Goal: Task Accomplishment & Management: Manage account settings

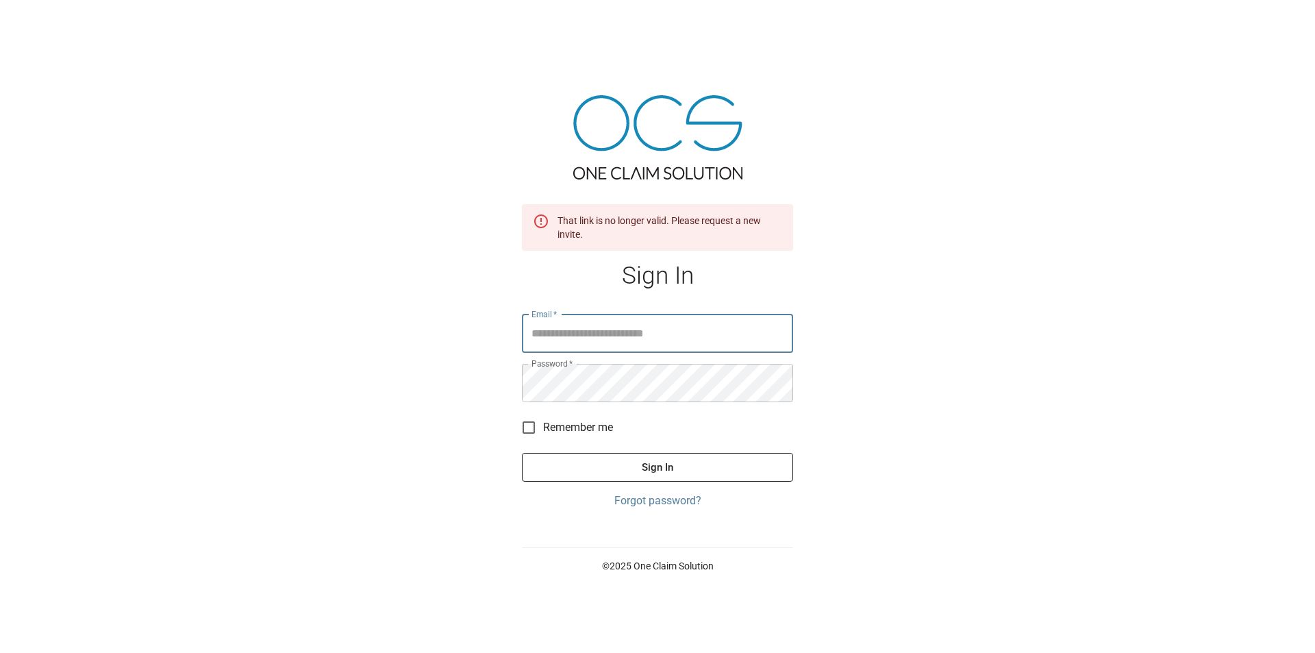
click at [673, 344] on input "Email   *" at bounding box center [657, 333] width 271 height 38
type input "**********"
click at [635, 223] on div "That link is no longer valid. Please request a new invite." at bounding box center [670, 227] width 225 height 38
drag, startPoint x: 689, startPoint y: 332, endPoint x: 515, endPoint y: 368, distance: 177.6
click at [511, 366] on div "**********" at bounding box center [657, 336] width 304 height 584
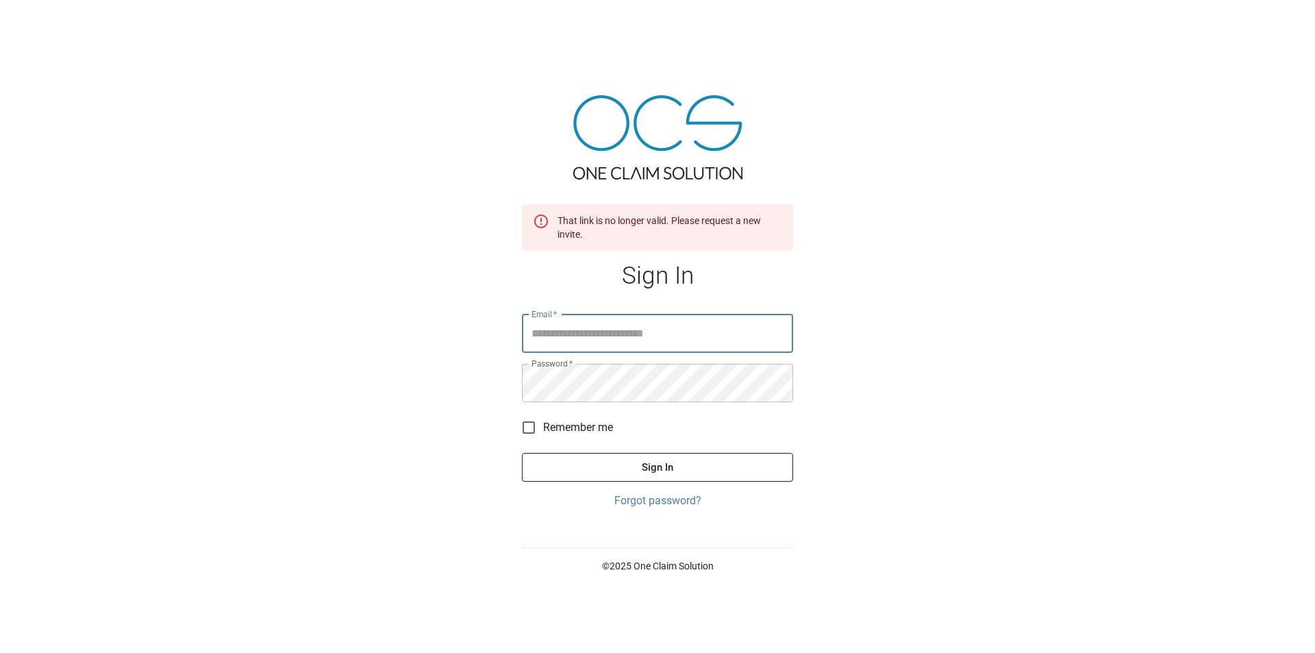
click at [1047, 361] on div "That link is no longer valid. Please request a new invite. Sign In Email   * Em…" at bounding box center [657, 326] width 1315 height 653
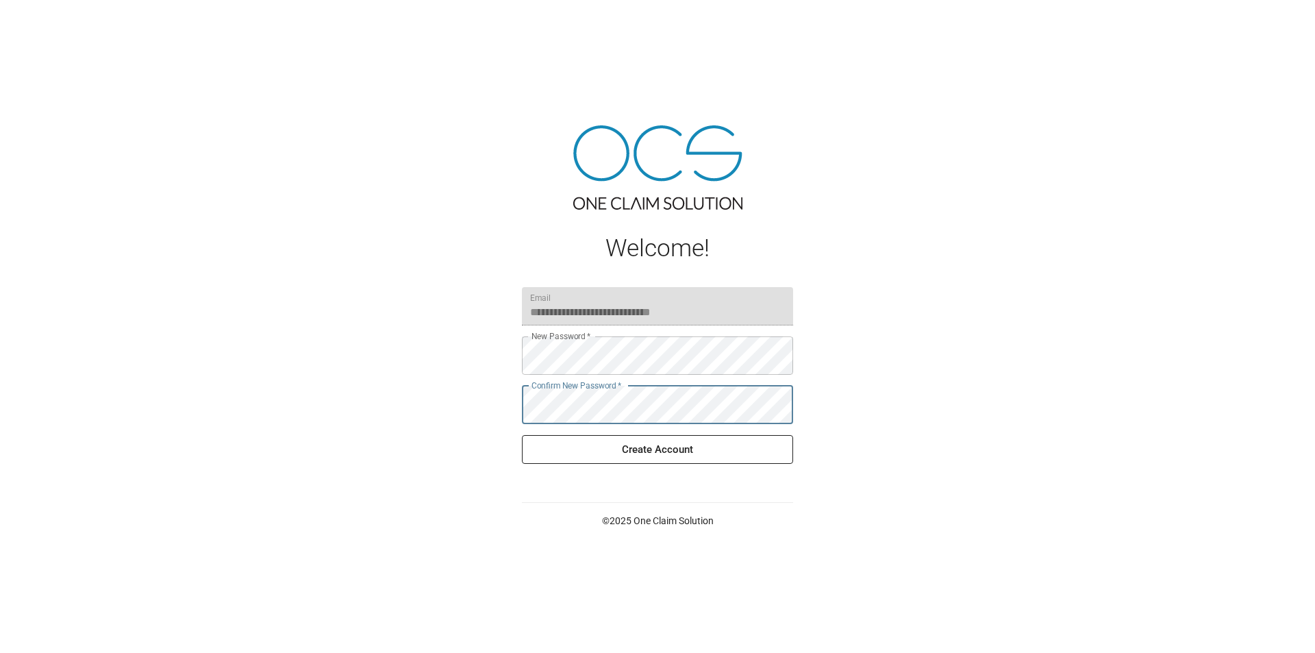
click at [668, 460] on button "Create Account" at bounding box center [657, 449] width 271 height 29
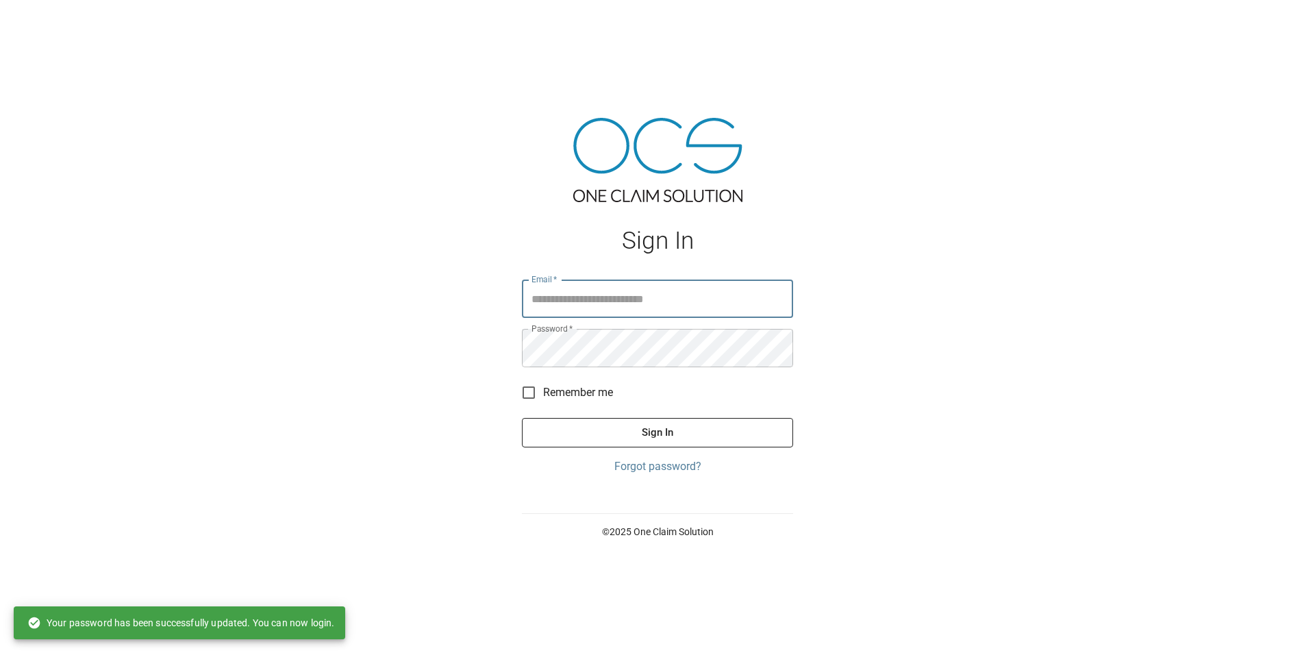
click at [681, 305] on input "Email   *" at bounding box center [657, 298] width 271 height 38
type input "**********"
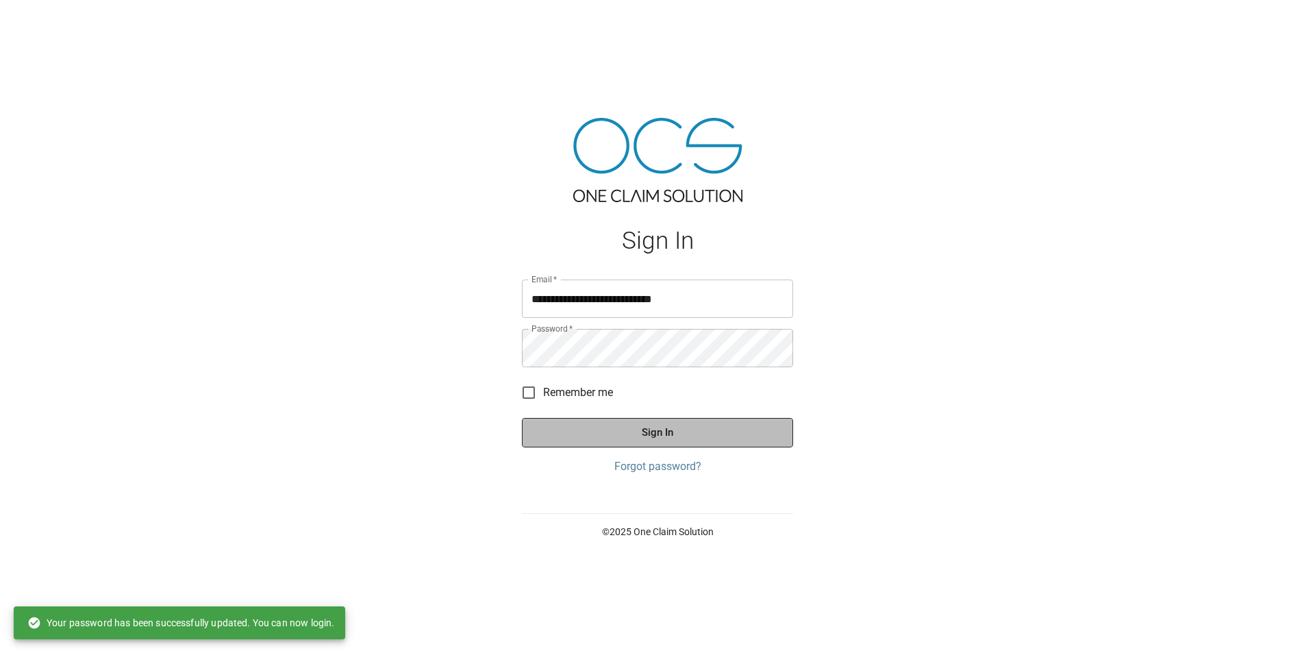
click at [606, 433] on button "Sign In" at bounding box center [657, 432] width 271 height 29
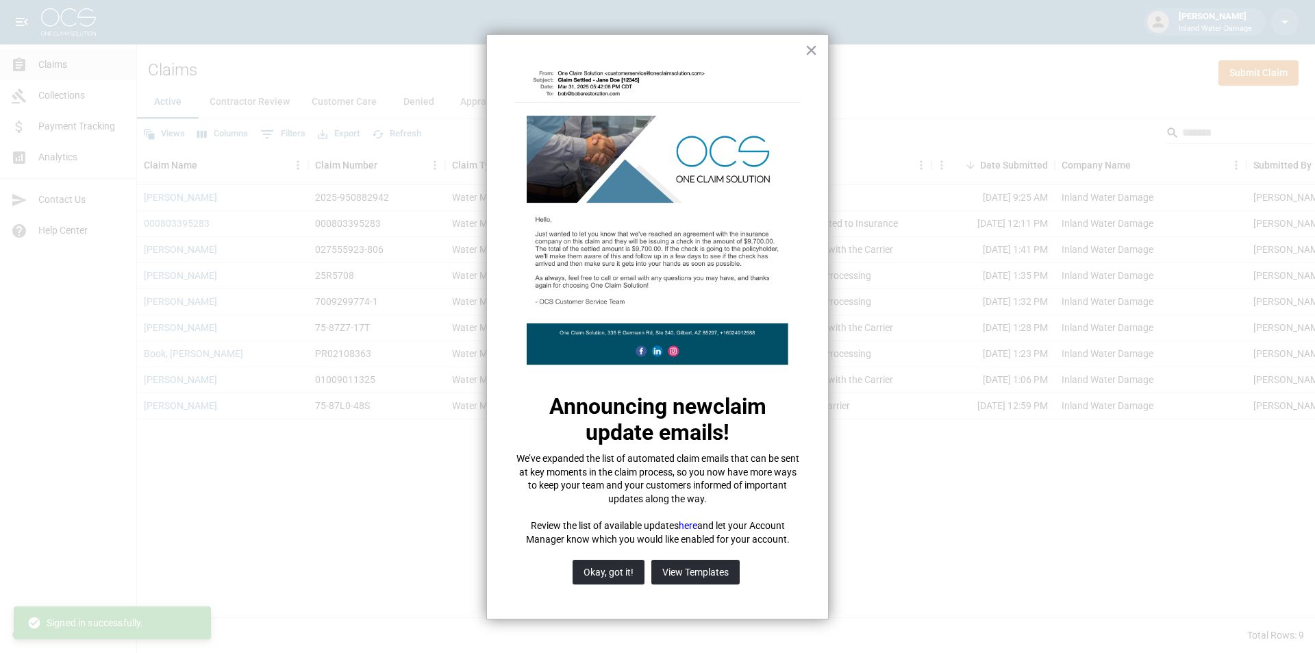
click at [803, 51] on div "× Announcing new claim update emails ! We’ve expanded the list of automated cla…" at bounding box center [657, 327] width 342 height 586
click at [805, 49] on button "×" at bounding box center [811, 50] width 13 height 22
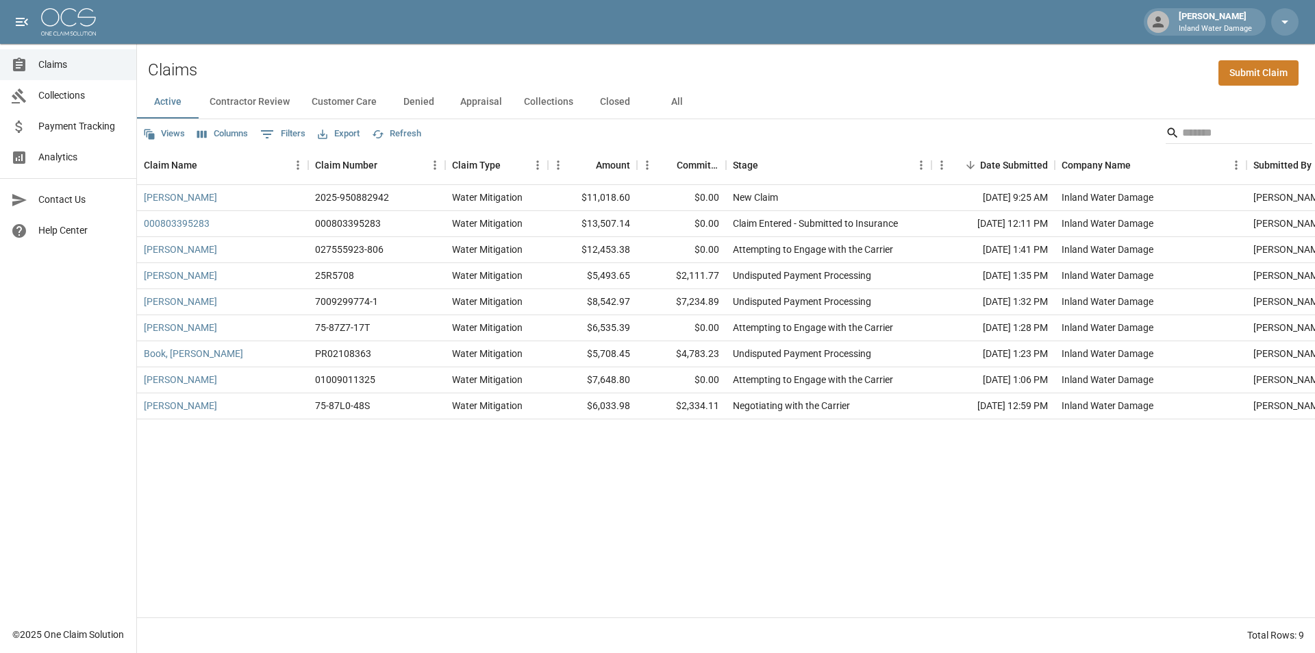
click at [486, 98] on button "Appraisal" at bounding box center [481, 102] width 64 height 33
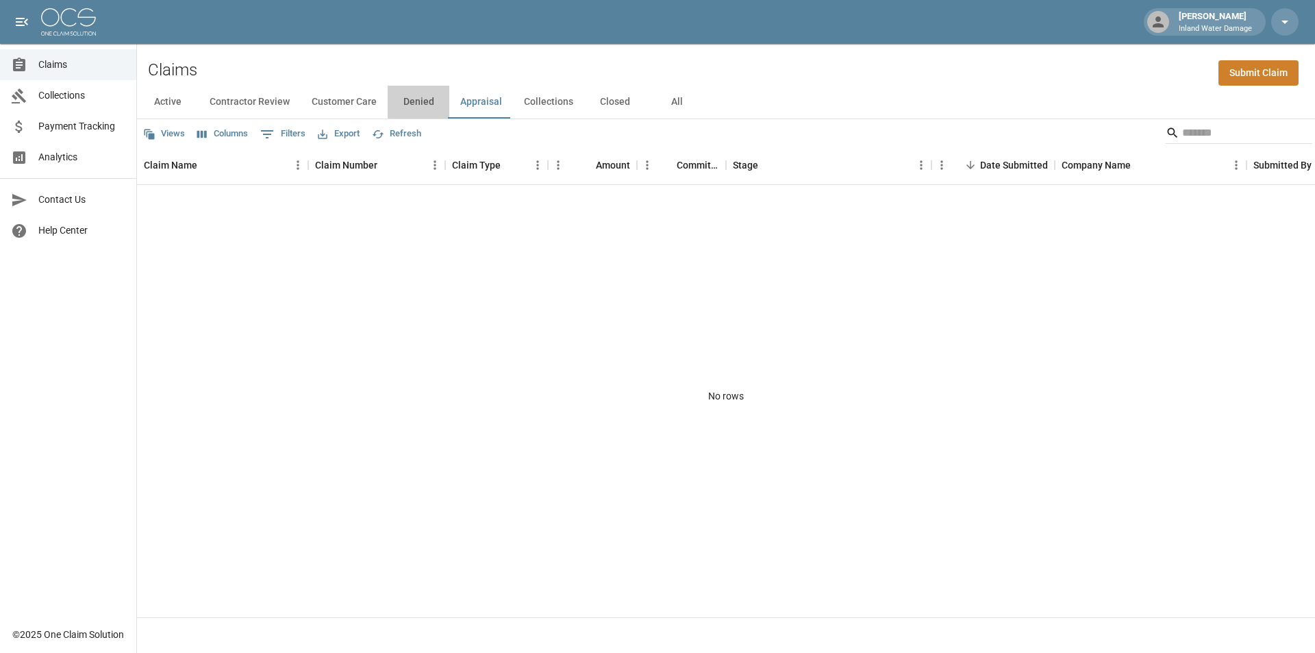
click at [410, 101] on button "Denied" at bounding box center [419, 102] width 62 height 33
click at [609, 105] on button "Closed" at bounding box center [615, 102] width 62 height 33
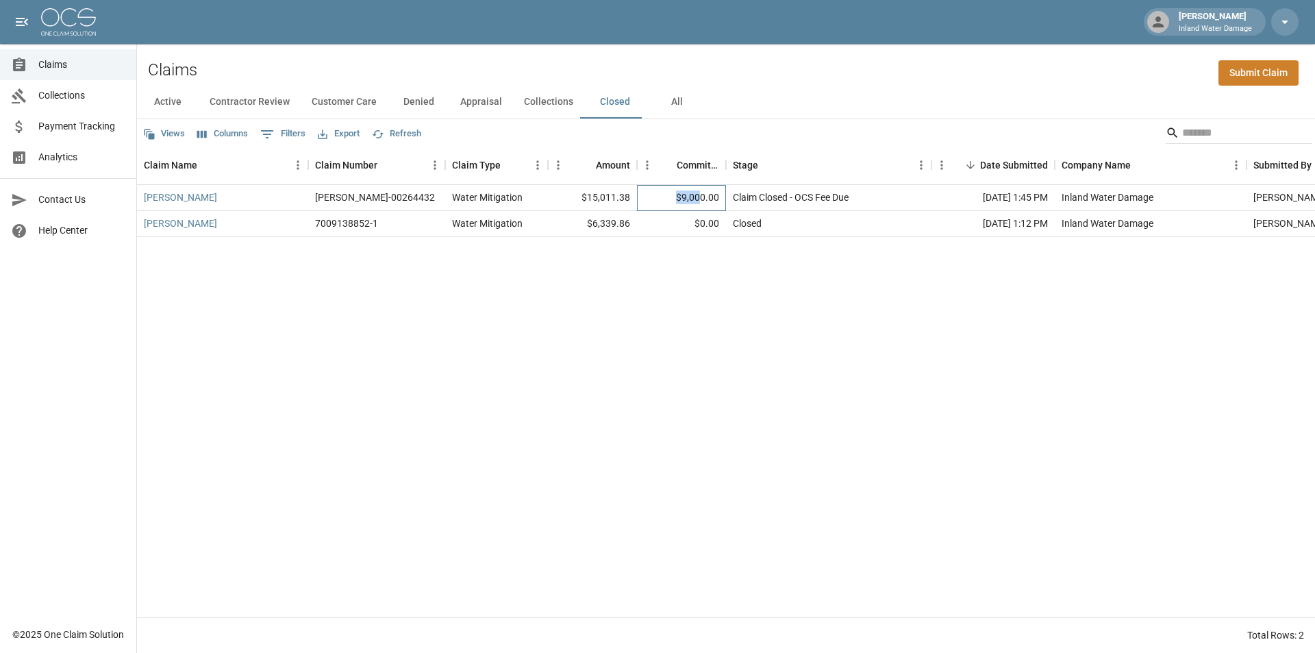
drag, startPoint x: 703, startPoint y: 196, endPoint x: 668, endPoint y: 192, distance: 34.5
click at [668, 192] on div "$9,000.00" at bounding box center [681, 198] width 89 height 26
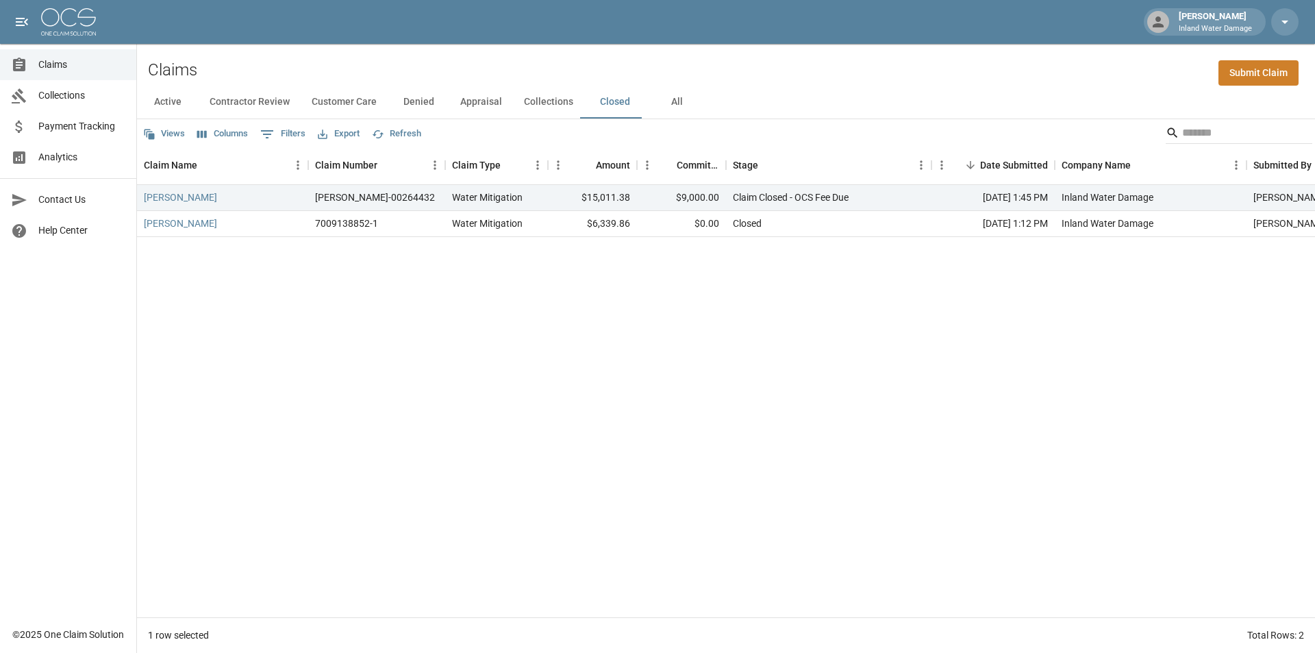
click at [775, 127] on div "Views Columns 0 Filters Export Refresh" at bounding box center [726, 132] width 1178 height 27
click at [709, 188] on div "$9,000.00" at bounding box center [681, 198] width 89 height 26
click at [700, 199] on div "$9,000.00" at bounding box center [681, 198] width 89 height 26
click at [805, 338] on div "[PERSON_NAME]-00264432 Water Mitigation $15,011.38 $9,000.00 Claim Closed - OCS…" at bounding box center [777, 401] width 1281 height 432
click at [176, 103] on button "Active" at bounding box center [168, 102] width 62 height 33
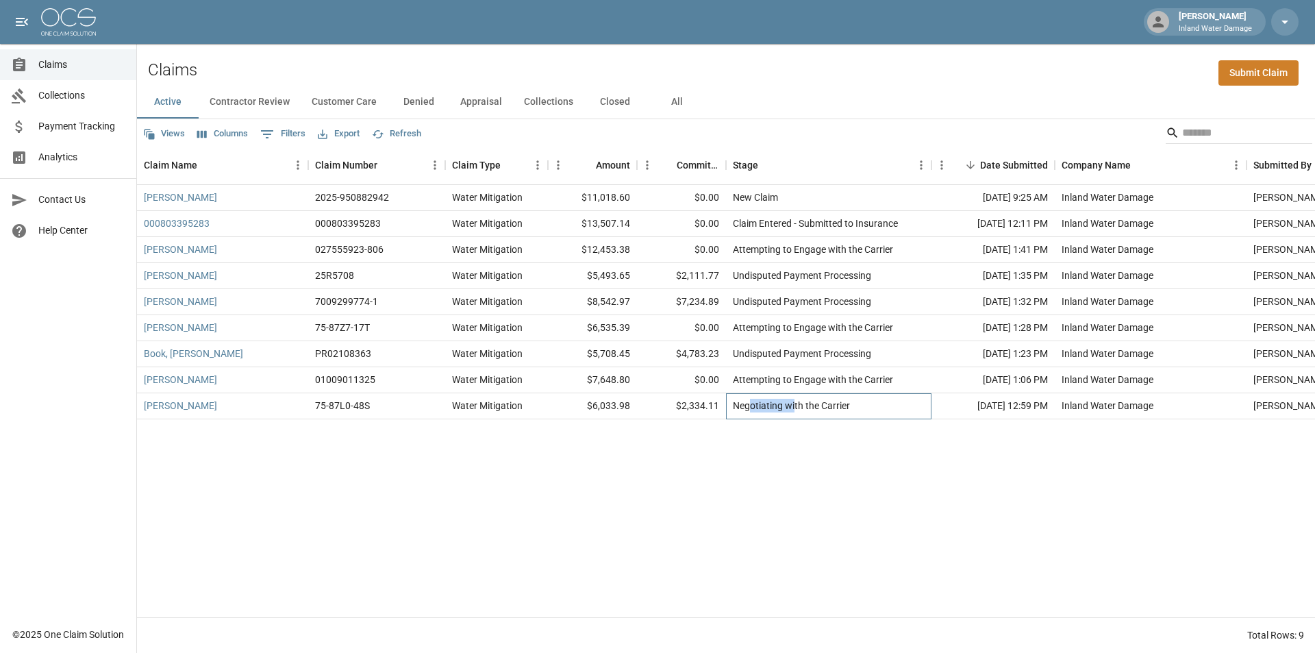
drag, startPoint x: 797, startPoint y: 405, endPoint x: 740, endPoint y: 423, distance: 59.4
click at [746, 417] on div "Negotiating with the Carrier" at bounding box center [828, 406] width 205 height 26
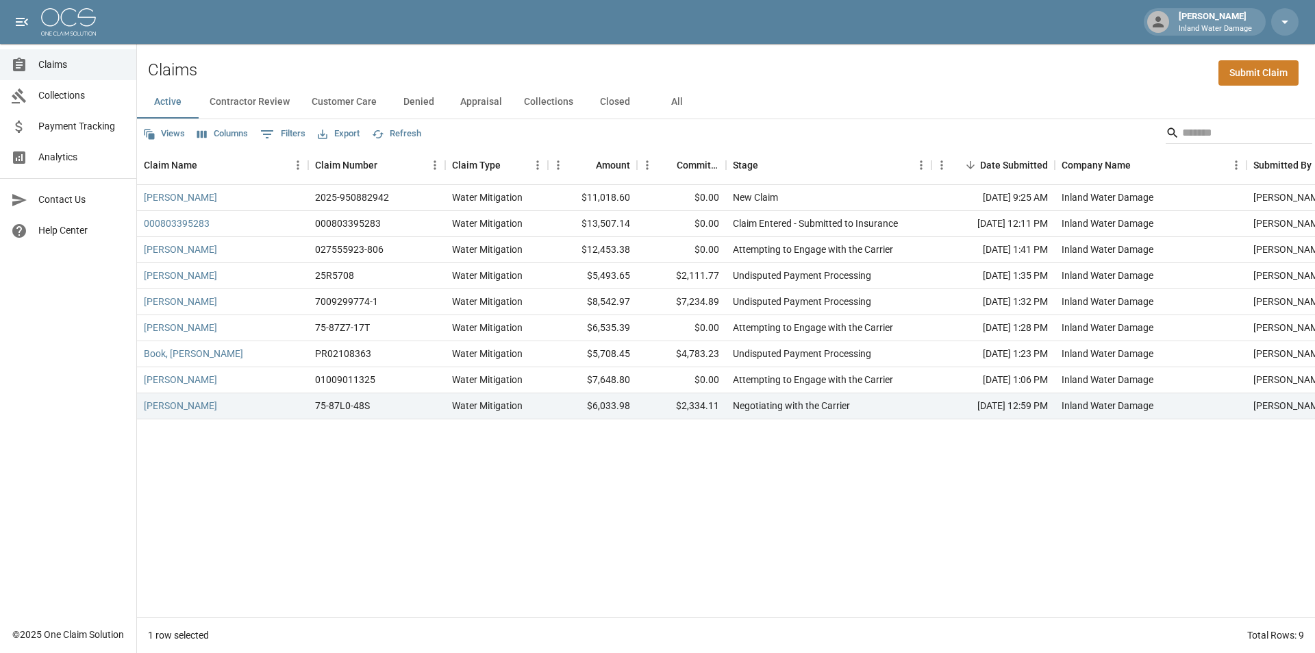
click at [756, 485] on div "[PERSON_NAME] 2025-950882942 Water Mitigation $11,018.60 $0.00 New Claim [DATE]…" at bounding box center [777, 401] width 1281 height 432
drag, startPoint x: 384, startPoint y: 302, endPoint x: 323, endPoint y: 311, distance: 61.6
click at [323, 311] on div "7009299774-1" at bounding box center [376, 302] width 137 height 26
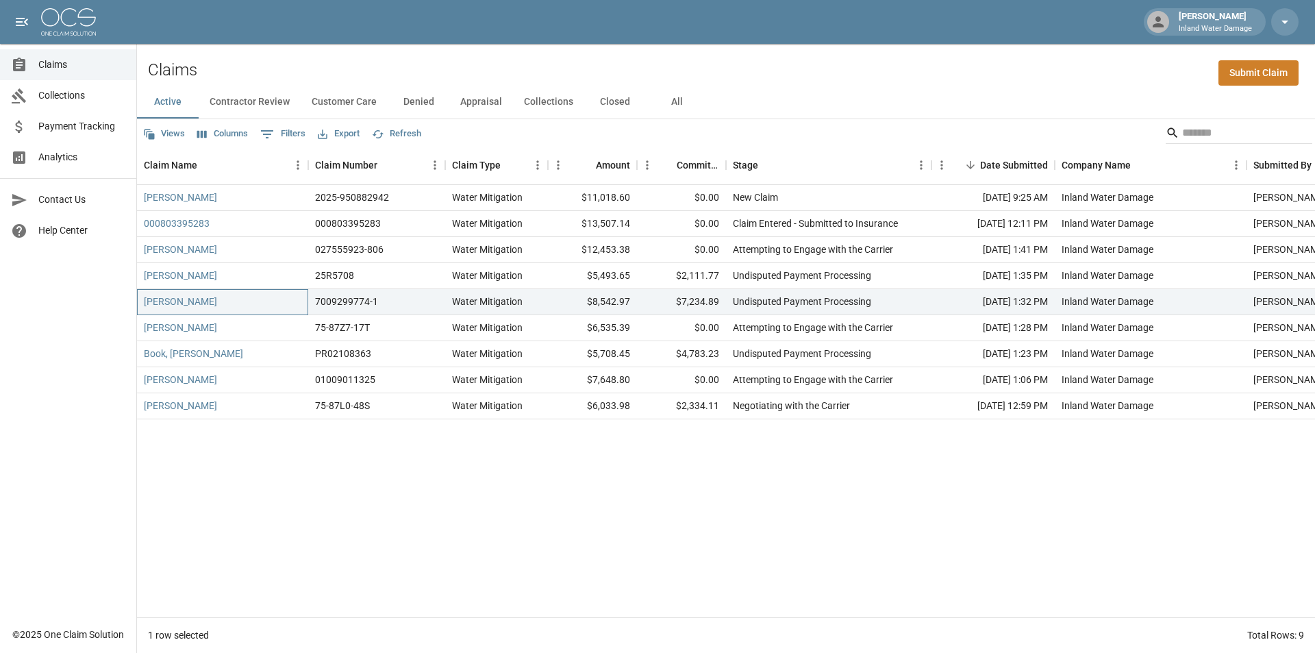
drag, startPoint x: 269, startPoint y: 302, endPoint x: 256, endPoint y: 304, distance: 13.2
click at [268, 302] on div "[PERSON_NAME]" at bounding box center [222, 302] width 171 height 26
click at [102, 306] on div "Claims Collections Payment Tracking Analytics Contact Us Help Center" at bounding box center [68, 309] width 136 height 619
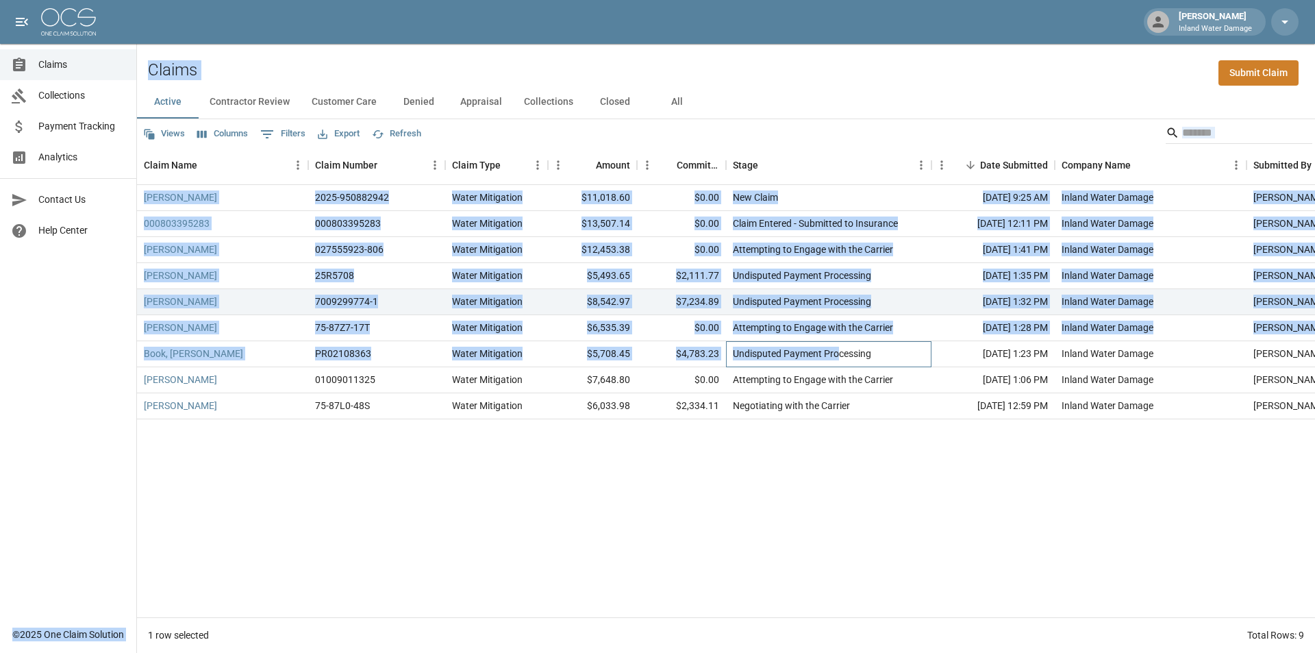
drag, startPoint x: 837, startPoint y: 358, endPoint x: 126, endPoint y: 345, distance: 711.0
click at [126, 346] on div "[PERSON_NAME] Inland Water Damage Claims Collections Payment Tracking Analytics…" at bounding box center [657, 326] width 1315 height 653
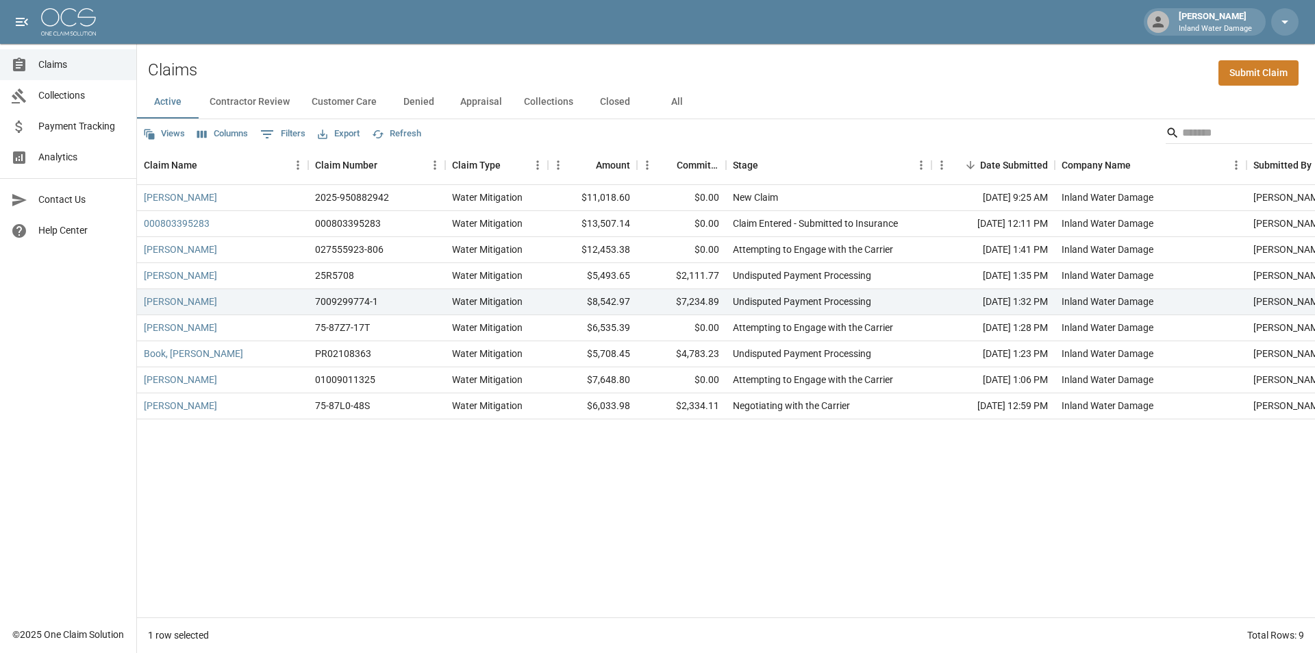
click at [68, 345] on div "Claims Collections Payment Tracking Analytics Contact Us Help Center" at bounding box center [68, 309] width 136 height 619
drag, startPoint x: 625, startPoint y: 349, endPoint x: 574, endPoint y: 355, distance: 51.1
click at [574, 355] on div "$5,708.45" at bounding box center [592, 354] width 89 height 26
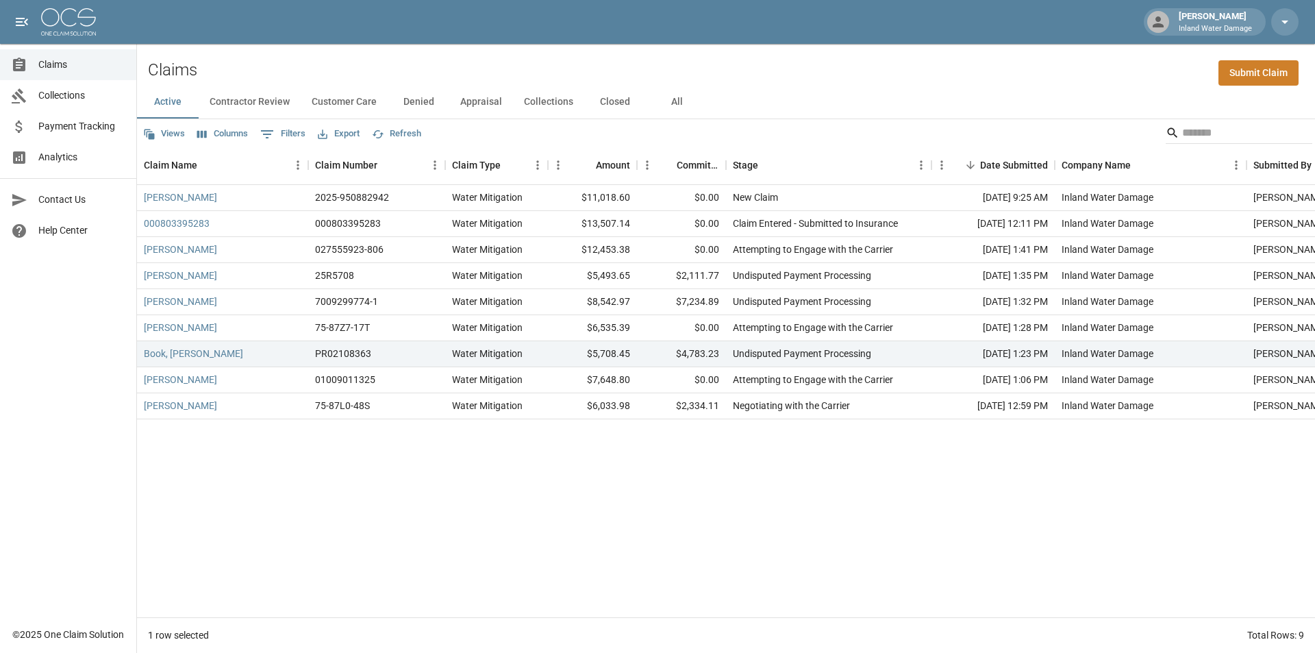
click at [112, 362] on div "Claims Collections Payment Tracking Analytics Contact Us Help Center" at bounding box center [68, 309] width 136 height 619
drag, startPoint x: 722, startPoint y: 352, endPoint x: 139, endPoint y: 353, distance: 582.9
click at [140, 353] on div "Book, [PERSON_NAME] PR02108363 Water Mitigation $5,708.45 $4,783.23 Undisputed …" at bounding box center [777, 354] width 1281 height 26
click at [587, 498] on div "[PERSON_NAME] 2025-950882942 Water Mitigation $11,018.60 $0.00 New Claim [DATE]…" at bounding box center [777, 401] width 1281 height 432
click at [465, 62] on div "Claims Submit Claim" at bounding box center [726, 65] width 1178 height 42
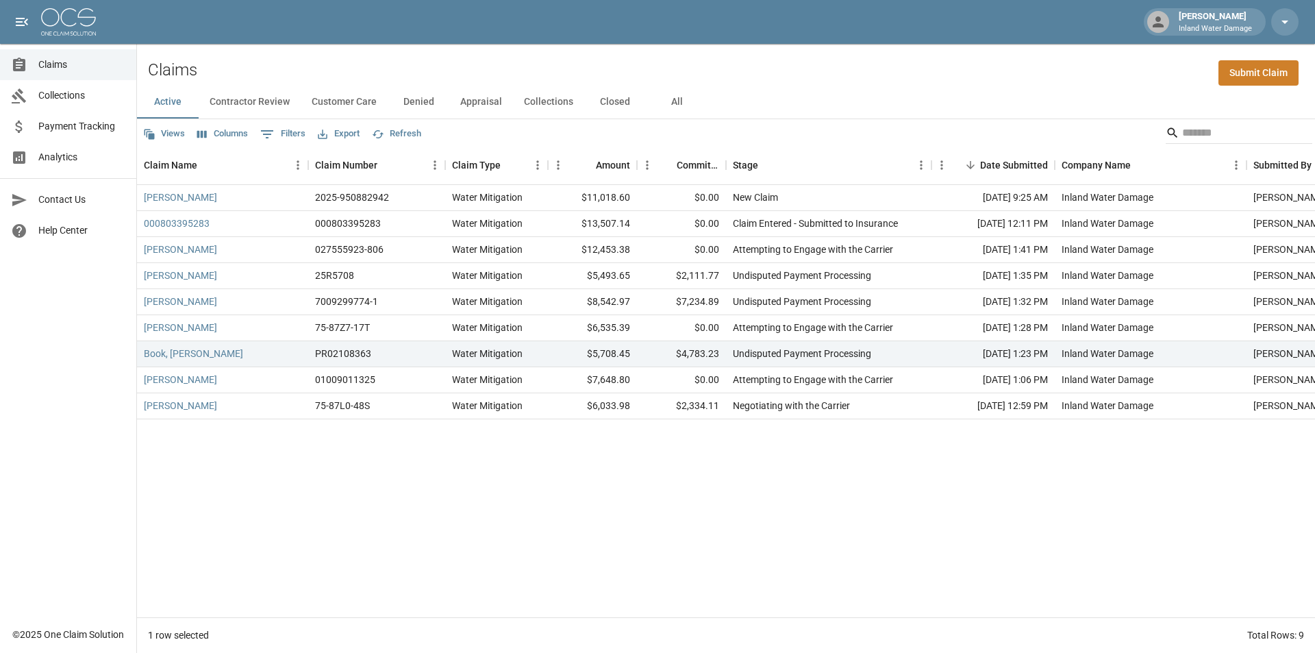
click at [88, 228] on span "Help Center" at bounding box center [81, 230] width 87 height 14
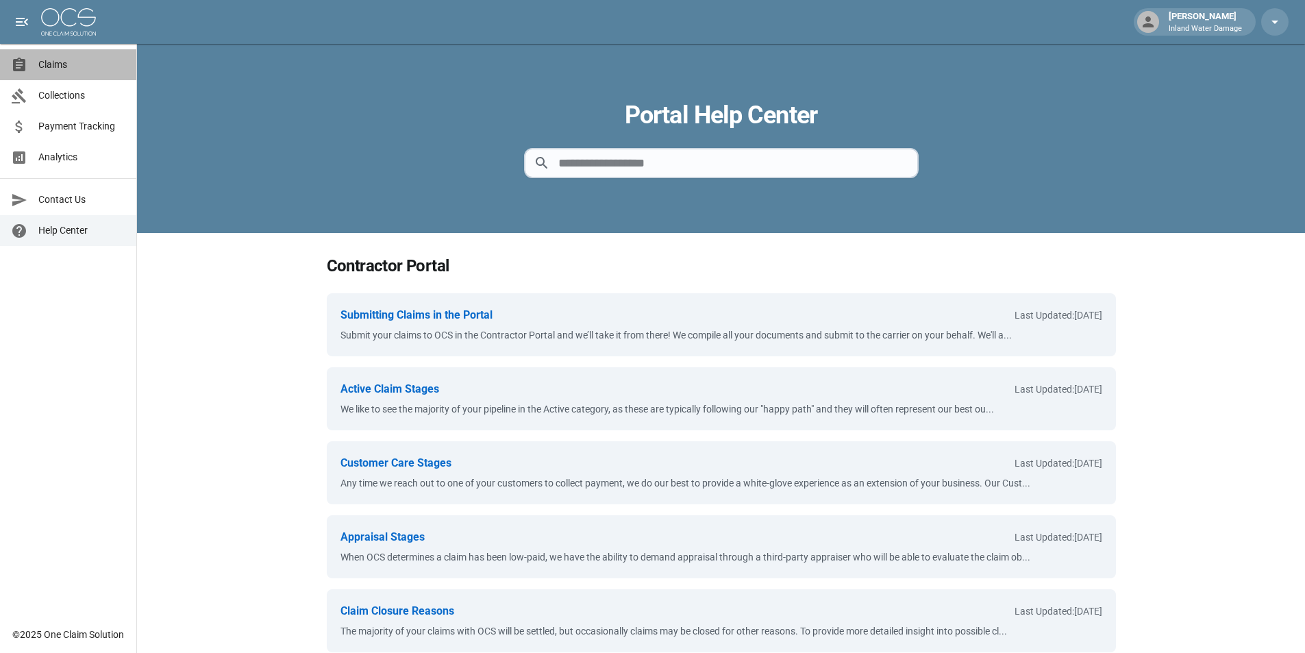
click at [74, 60] on span "Claims" at bounding box center [81, 65] width 87 height 14
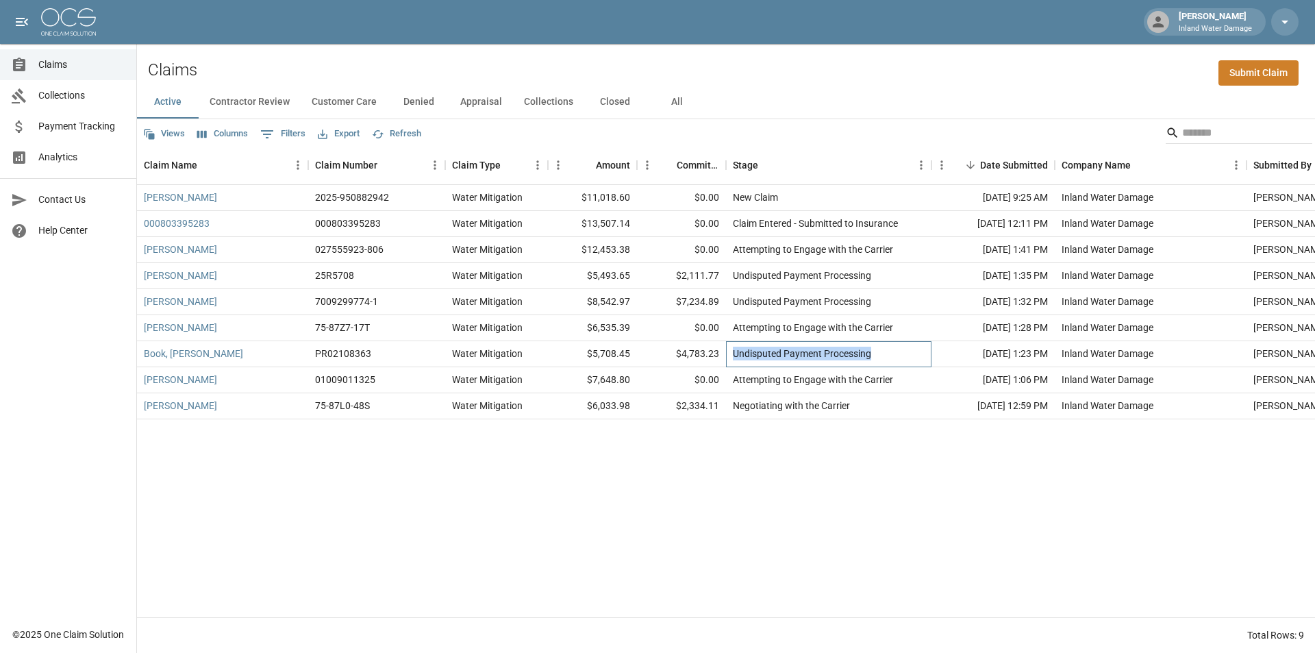
drag, startPoint x: 869, startPoint y: 352, endPoint x: 733, endPoint y: 348, distance: 136.4
click at [733, 348] on div "Undisputed Payment Processing" at bounding box center [828, 354] width 205 height 26
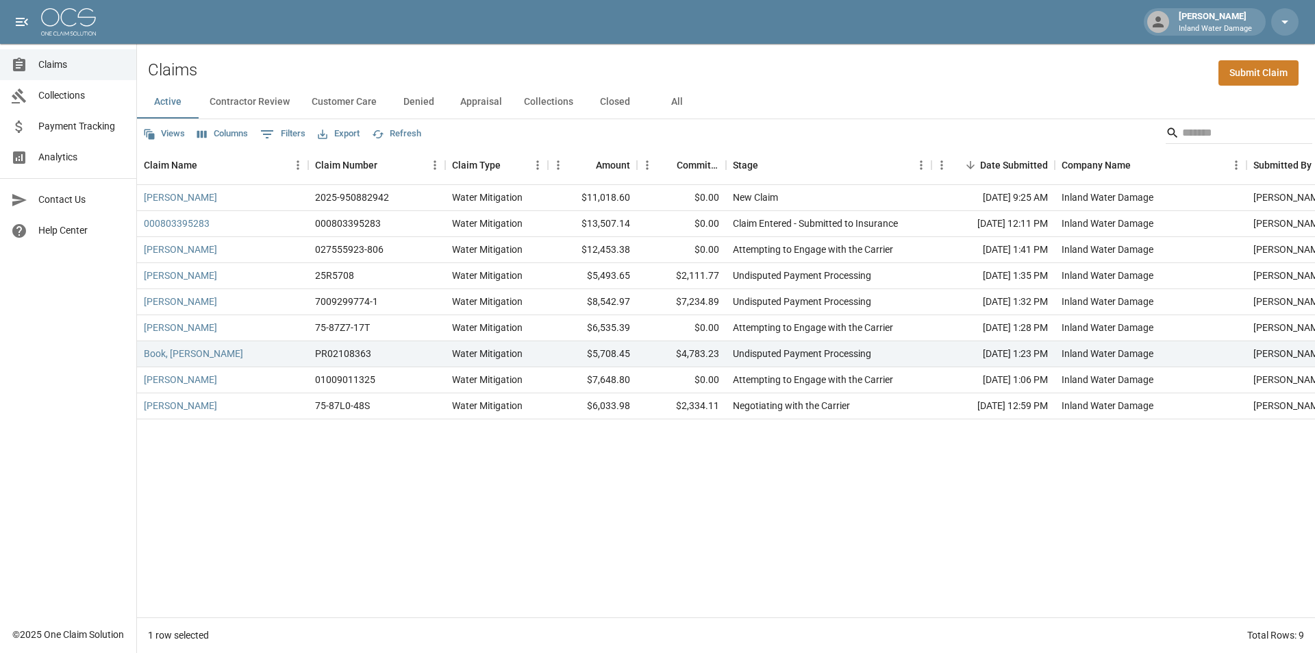
click at [778, 486] on div "[PERSON_NAME] 2025-950882942 Water Mitigation $11,018.60 $0.00 New Claim [DATE]…" at bounding box center [777, 401] width 1281 height 432
drag, startPoint x: 790, startPoint y: 384, endPoint x: 804, endPoint y: 384, distance: 13.7
click at [804, 384] on div "Attempting to Engage with the Carrier" at bounding box center [813, 380] width 160 height 14
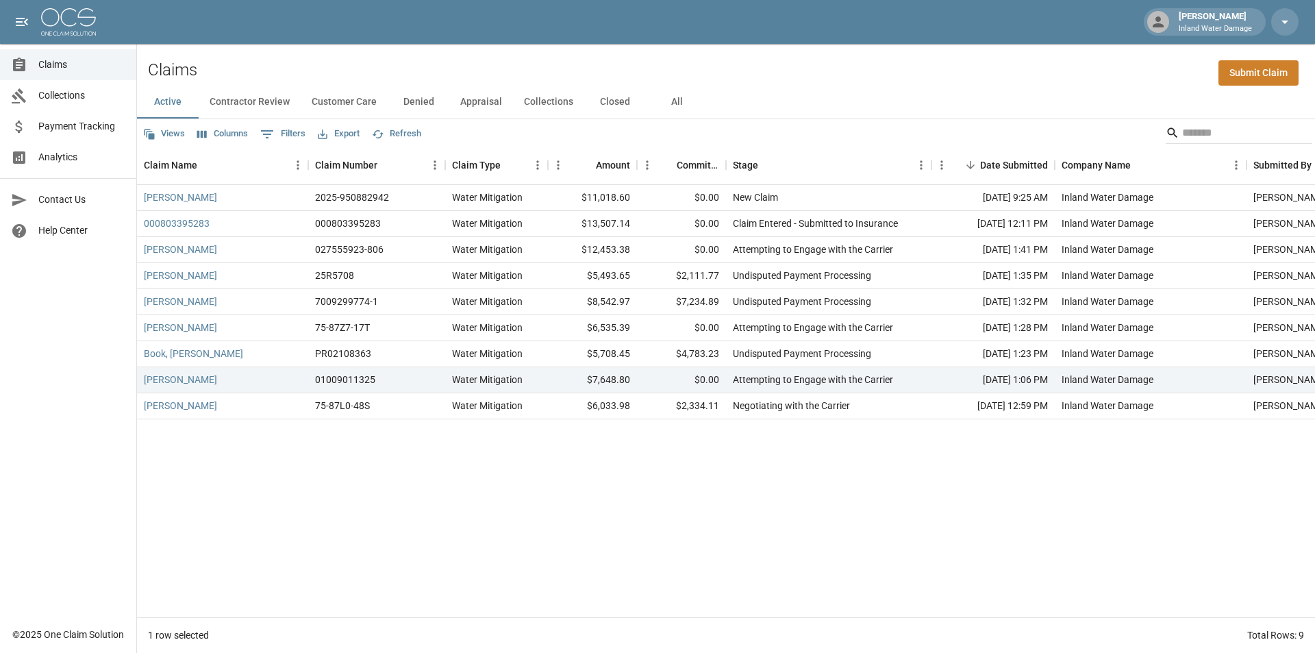
click at [827, 447] on div "[PERSON_NAME] 2025-950882942 Water Mitigation $11,018.60 $0.00 New Claim [DATE]…" at bounding box center [777, 401] width 1281 height 432
click at [238, 95] on button "Contractor Review" at bounding box center [250, 102] width 102 height 33
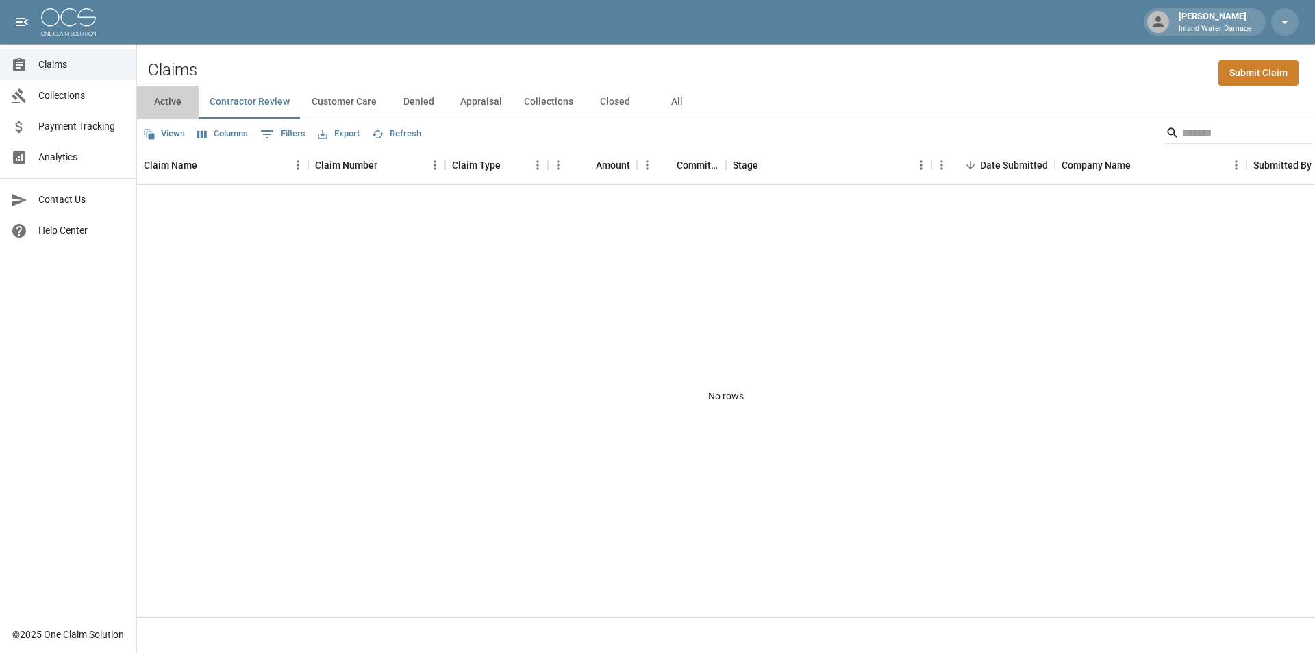
click at [172, 101] on button "Active" at bounding box center [168, 102] width 62 height 33
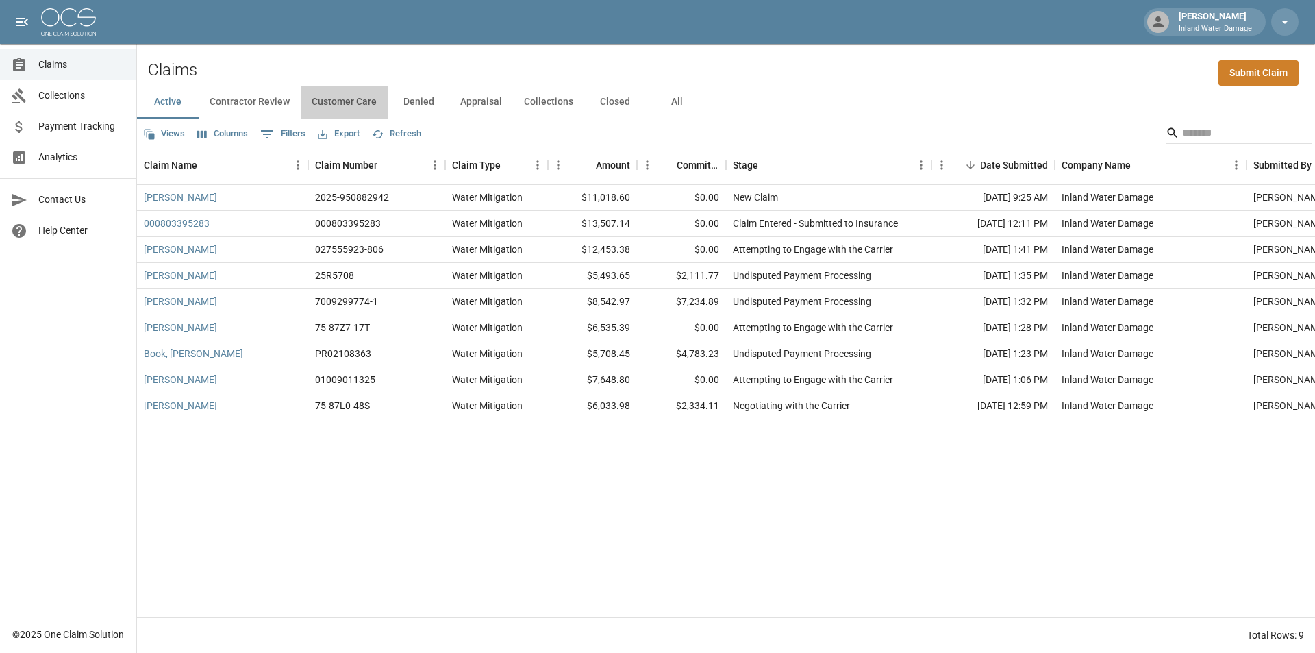
click at [352, 100] on button "Customer Care" at bounding box center [344, 102] width 87 height 33
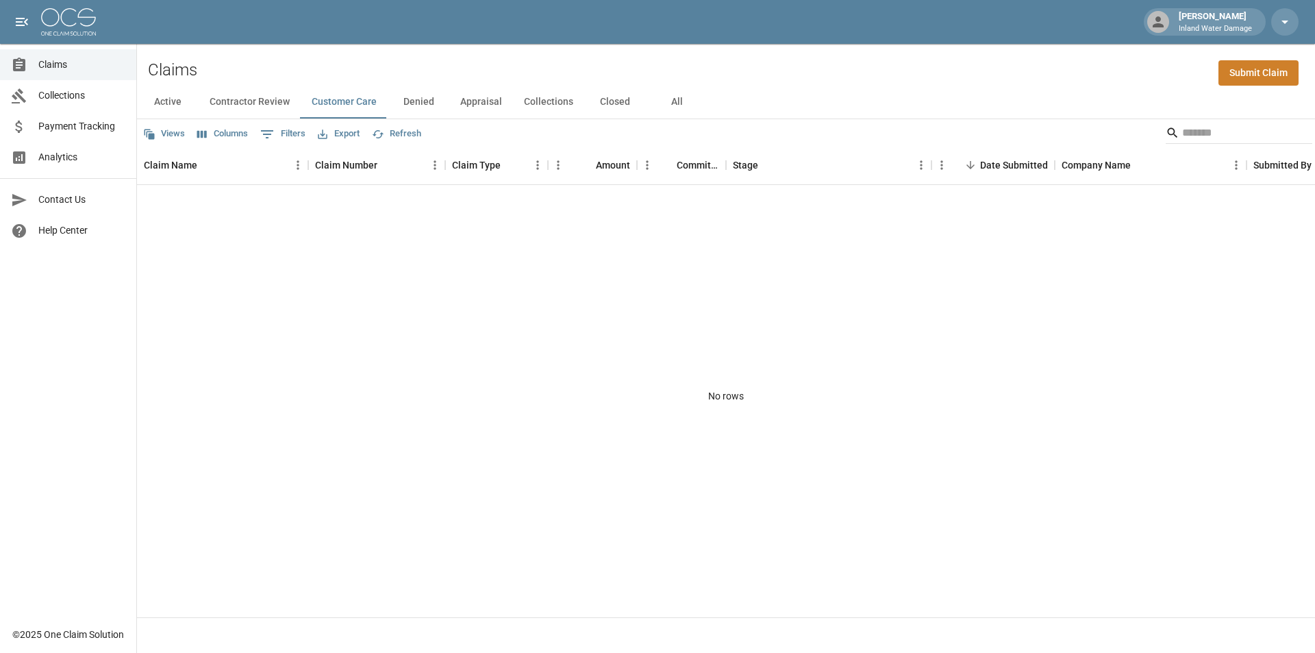
click at [480, 104] on button "Appraisal" at bounding box center [481, 102] width 64 height 33
click at [555, 101] on button "Collections" at bounding box center [548, 102] width 71 height 33
click at [476, 99] on button "Appraisal" at bounding box center [481, 102] width 64 height 33
click at [342, 96] on button "Customer Care" at bounding box center [344, 102] width 87 height 33
click at [423, 101] on button "Denied" at bounding box center [419, 102] width 62 height 33
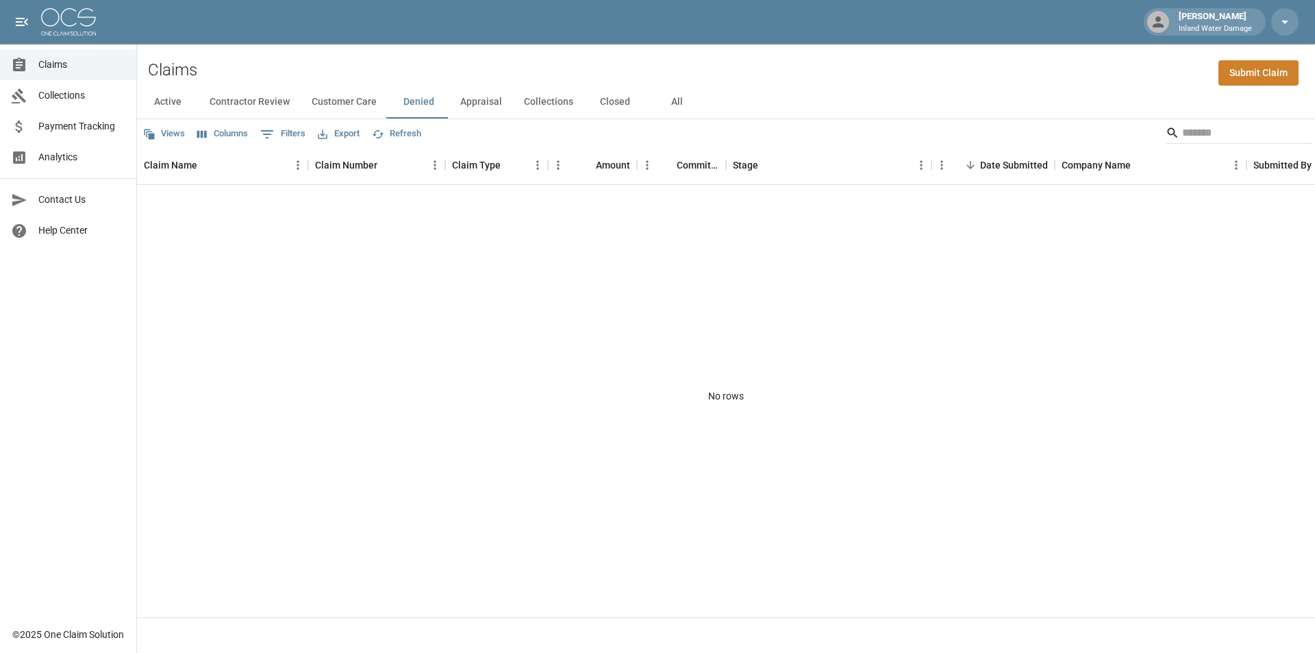
click at [534, 95] on button "Collections" at bounding box center [548, 102] width 71 height 33
click at [622, 103] on button "Closed" at bounding box center [615, 102] width 62 height 33
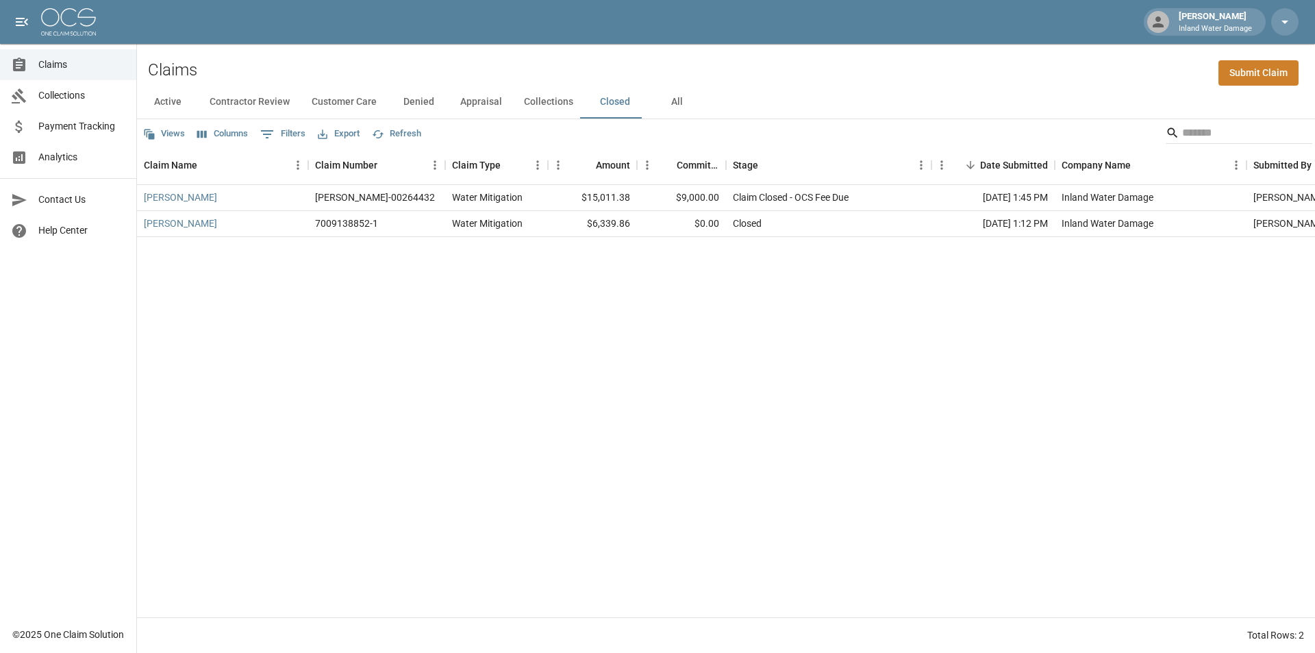
click at [675, 105] on button "All" at bounding box center [677, 102] width 62 height 33
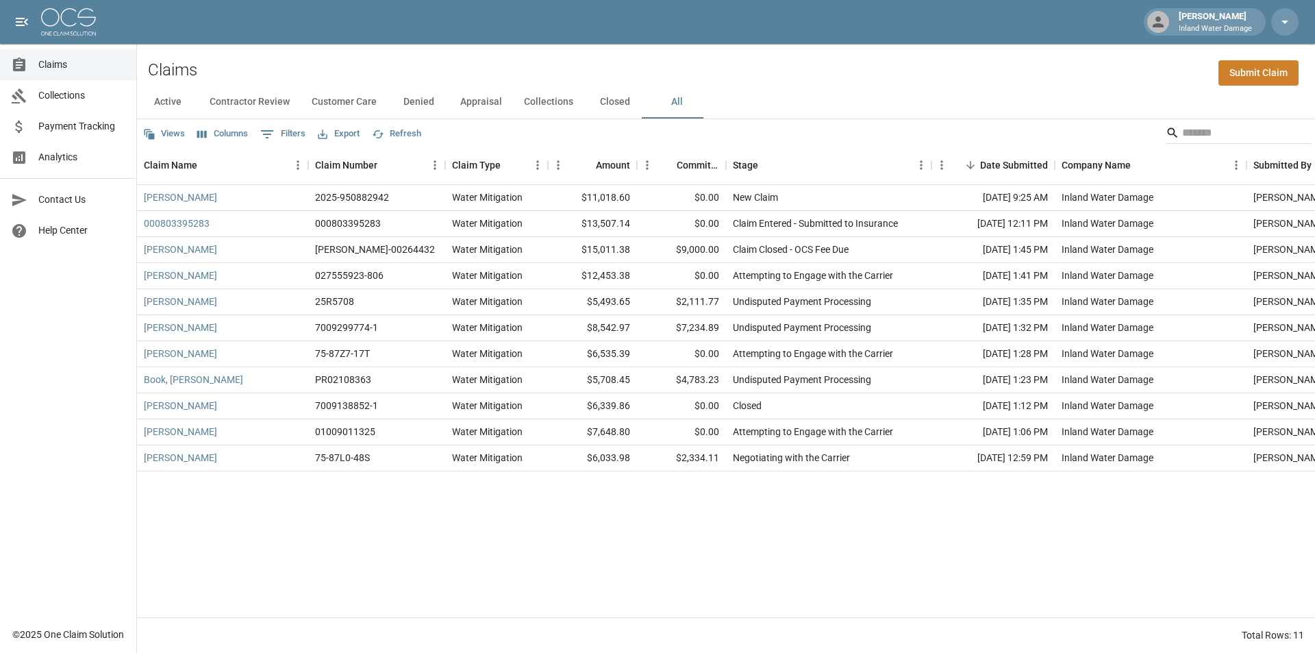
click at [609, 103] on button "Closed" at bounding box center [615, 102] width 62 height 33
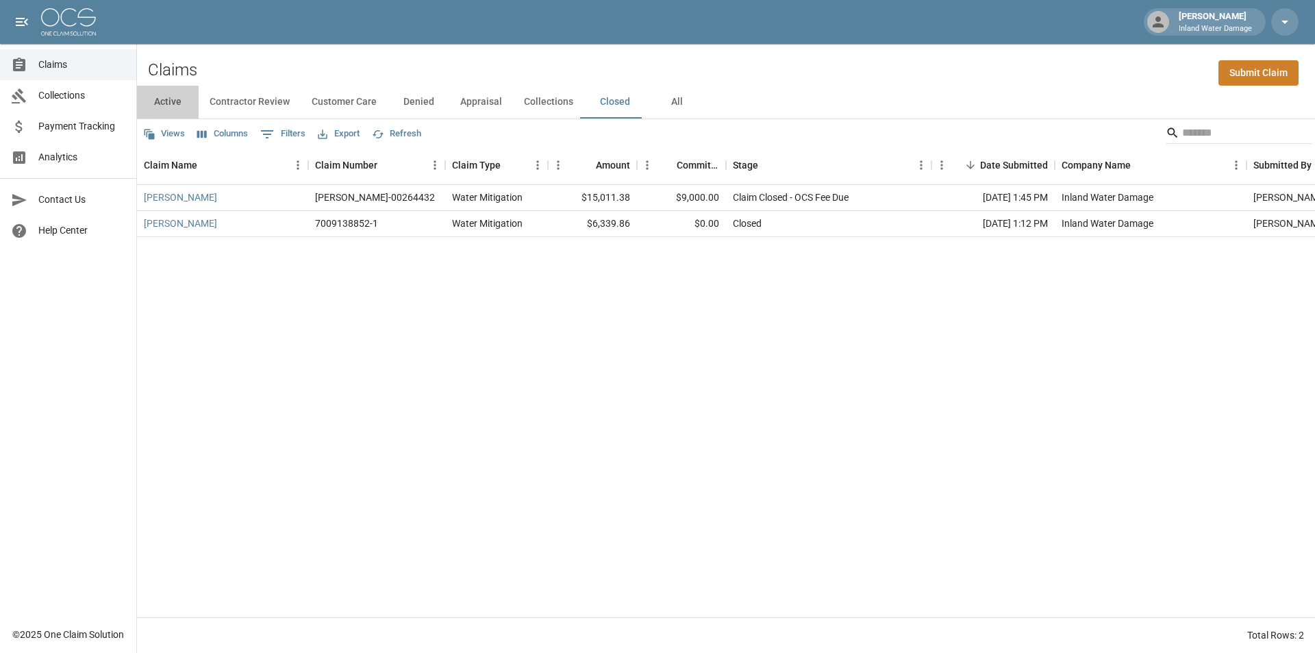
click at [178, 103] on button "Active" at bounding box center [168, 102] width 62 height 33
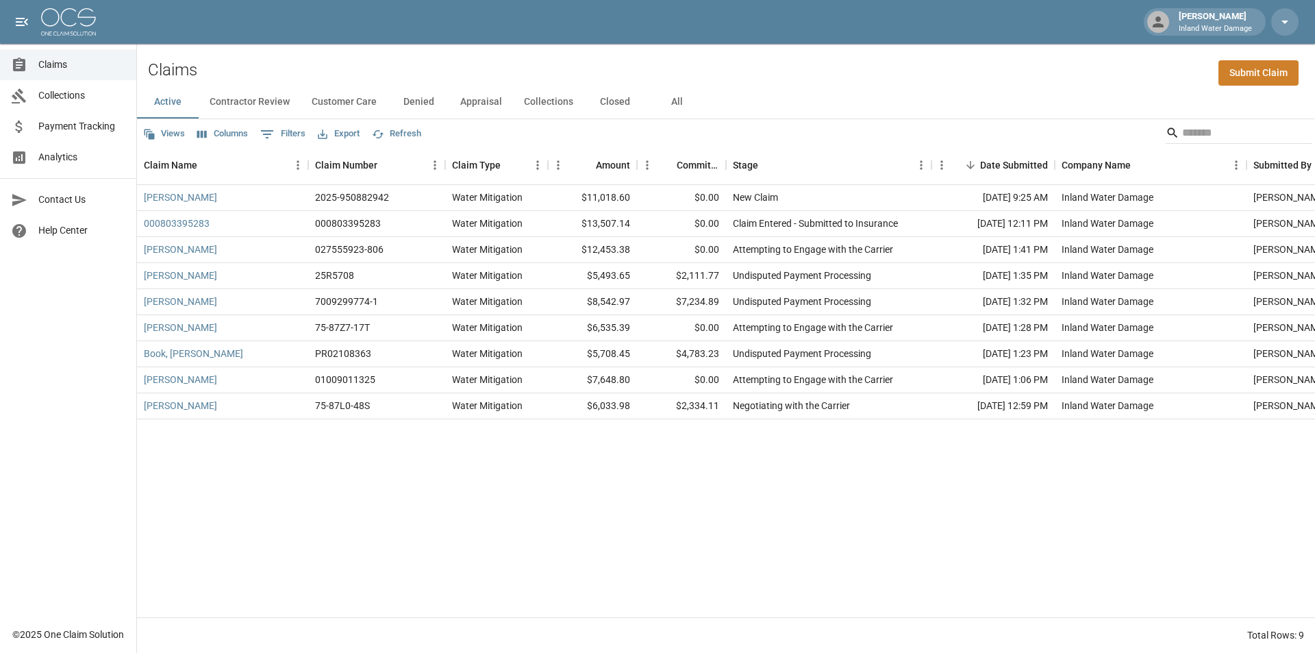
click at [269, 99] on button "Contractor Review" at bounding box center [250, 102] width 102 height 33
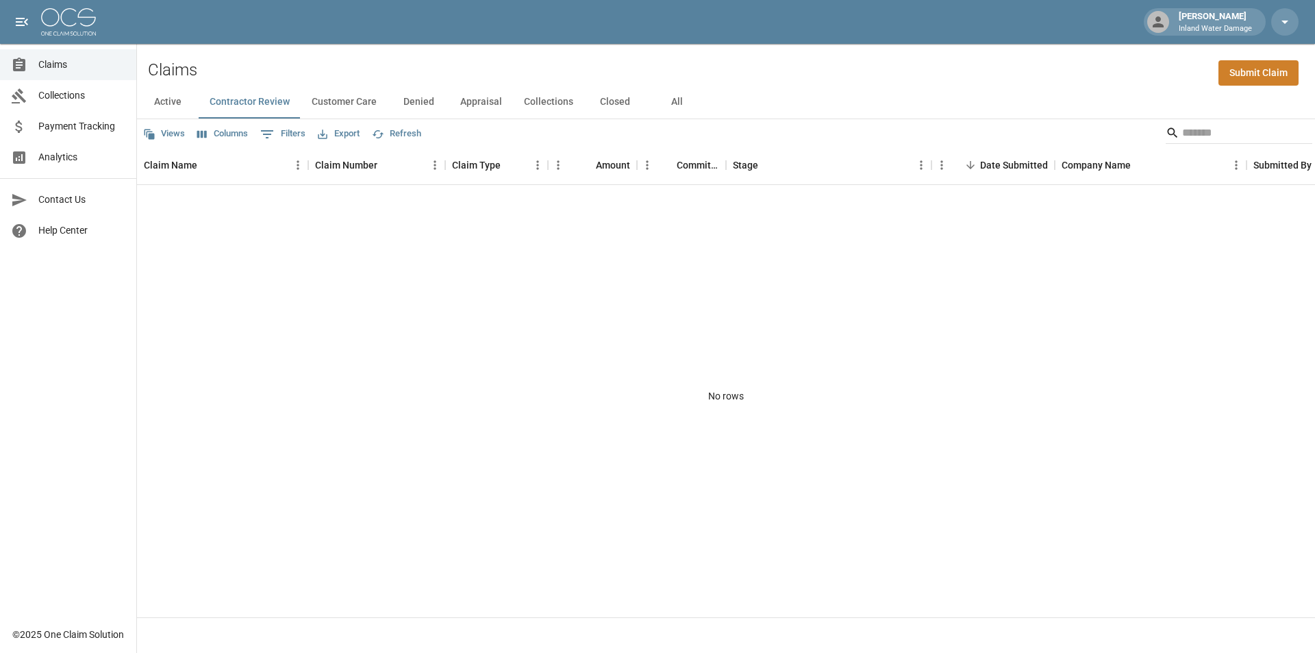
click at [363, 105] on button "Customer Care" at bounding box center [344, 102] width 87 height 33
click at [430, 103] on button "Denied" at bounding box center [419, 102] width 62 height 33
drag, startPoint x: 477, startPoint y: 105, endPoint x: 499, endPoint y: 110, distance: 22.6
click at [478, 105] on button "Appraisal" at bounding box center [481, 102] width 64 height 33
click at [562, 102] on button "Collections" at bounding box center [548, 102] width 71 height 33
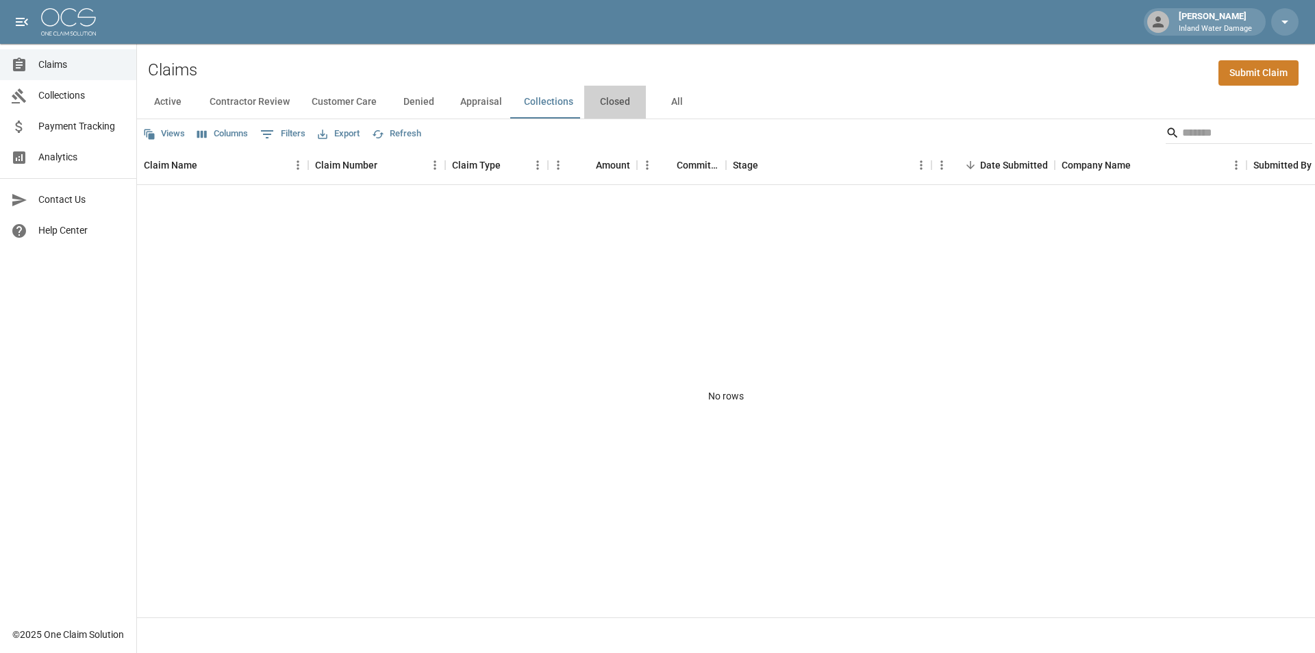
click at [623, 105] on button "Closed" at bounding box center [615, 102] width 62 height 33
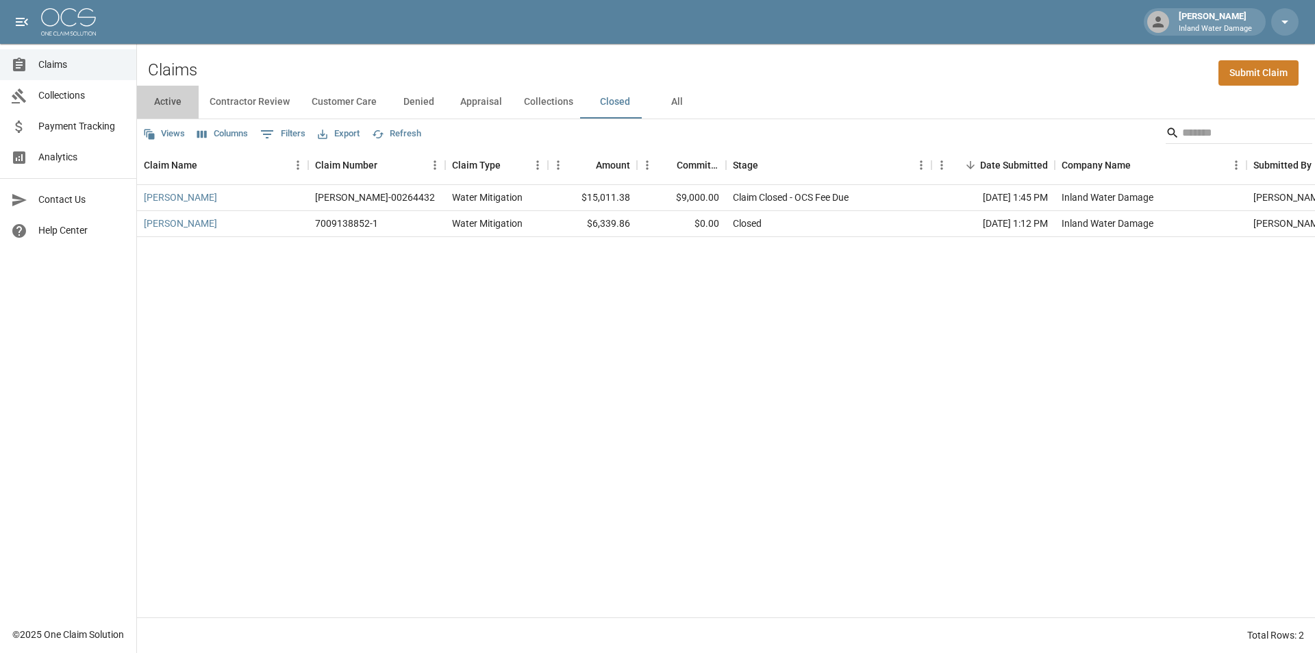
click at [158, 108] on button "Active" at bounding box center [168, 102] width 62 height 33
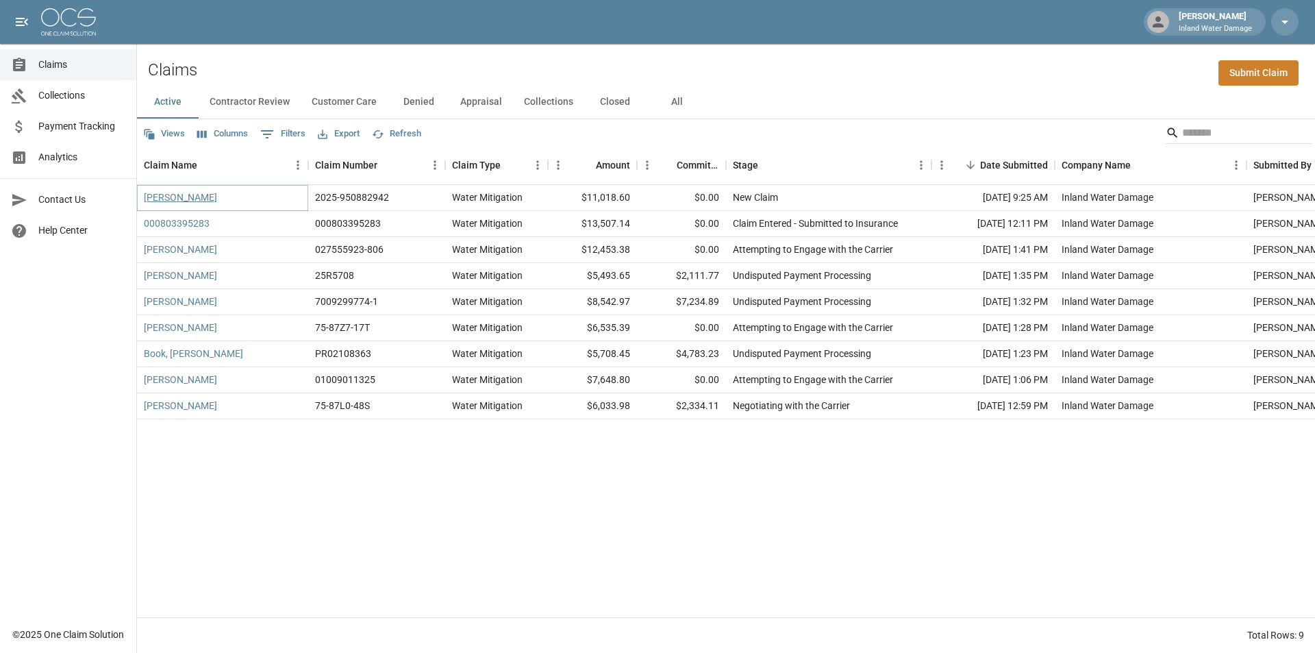
click at [175, 197] on link "[PERSON_NAME]" at bounding box center [180, 197] width 73 height 14
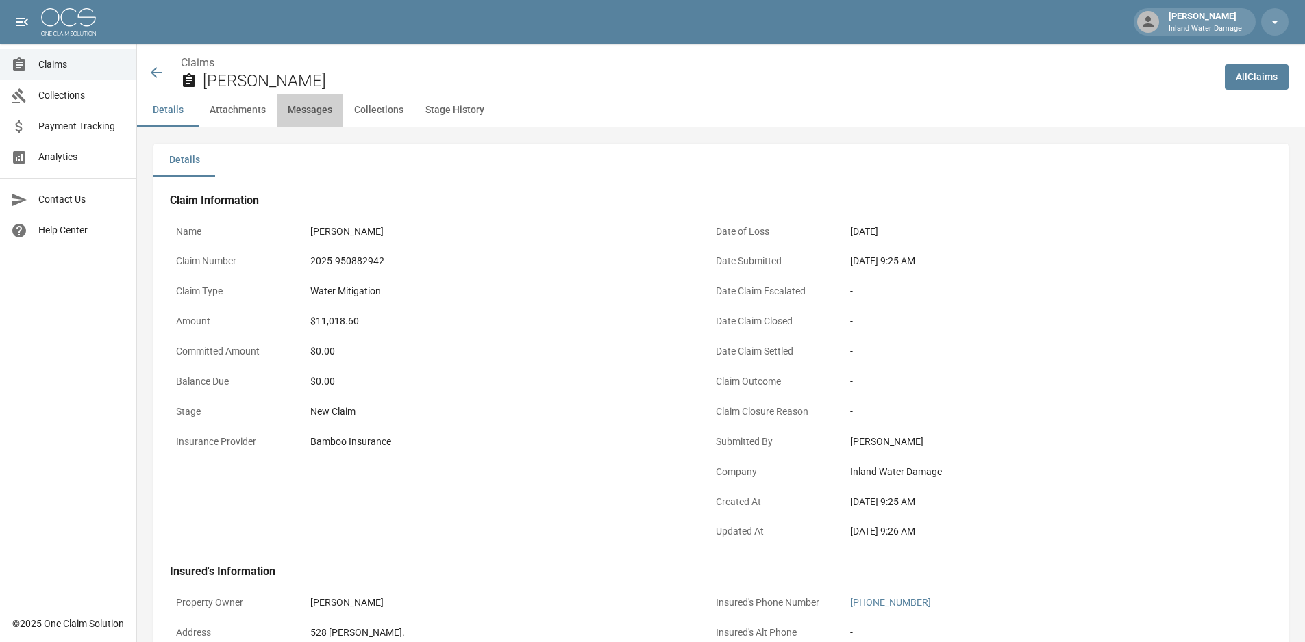
click at [312, 111] on button "Messages" at bounding box center [310, 110] width 66 height 33
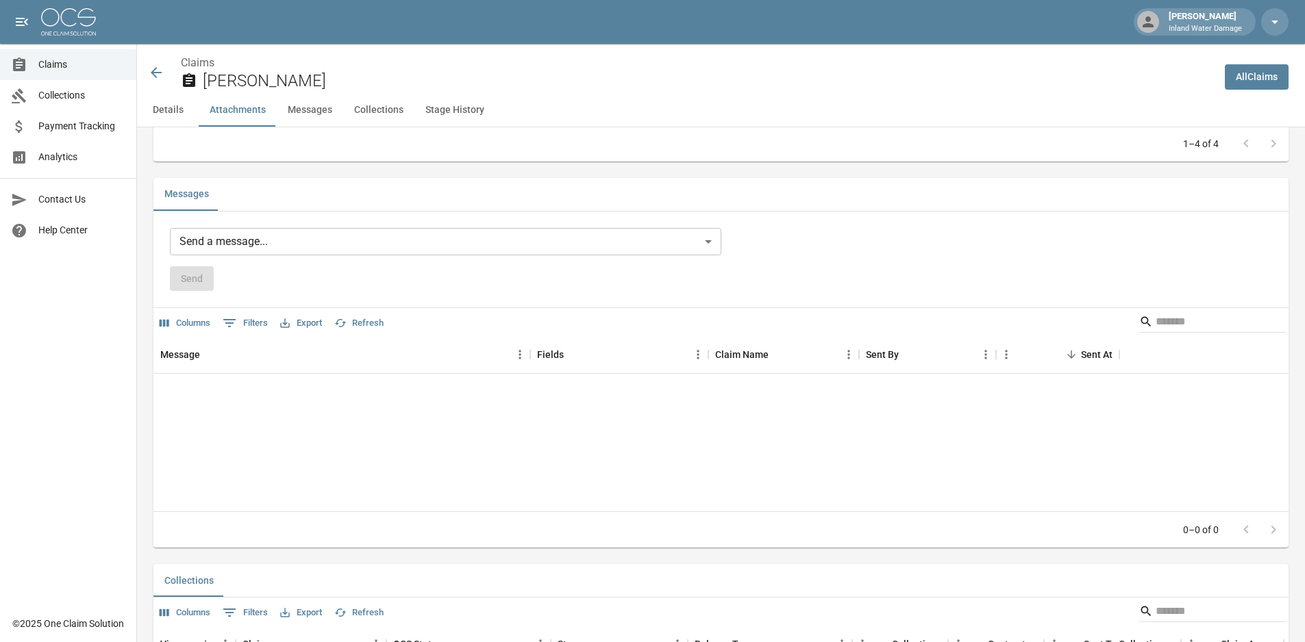
scroll to position [1112, 0]
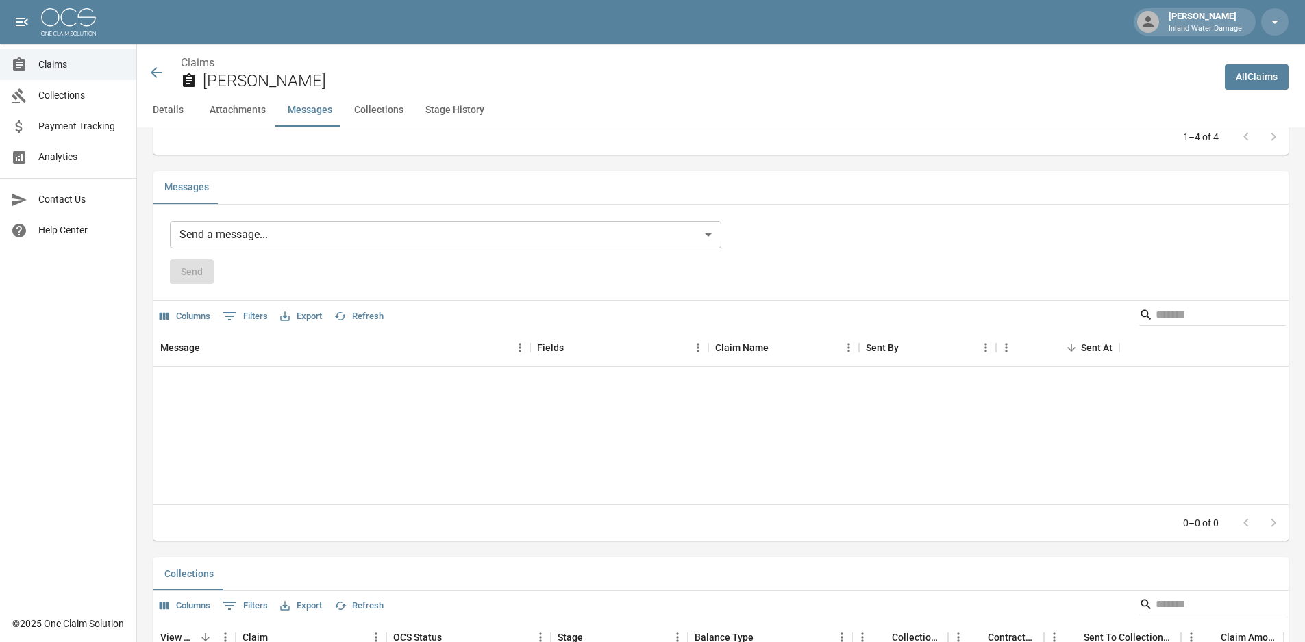
click at [238, 106] on button "Attachments" at bounding box center [238, 110] width 78 height 33
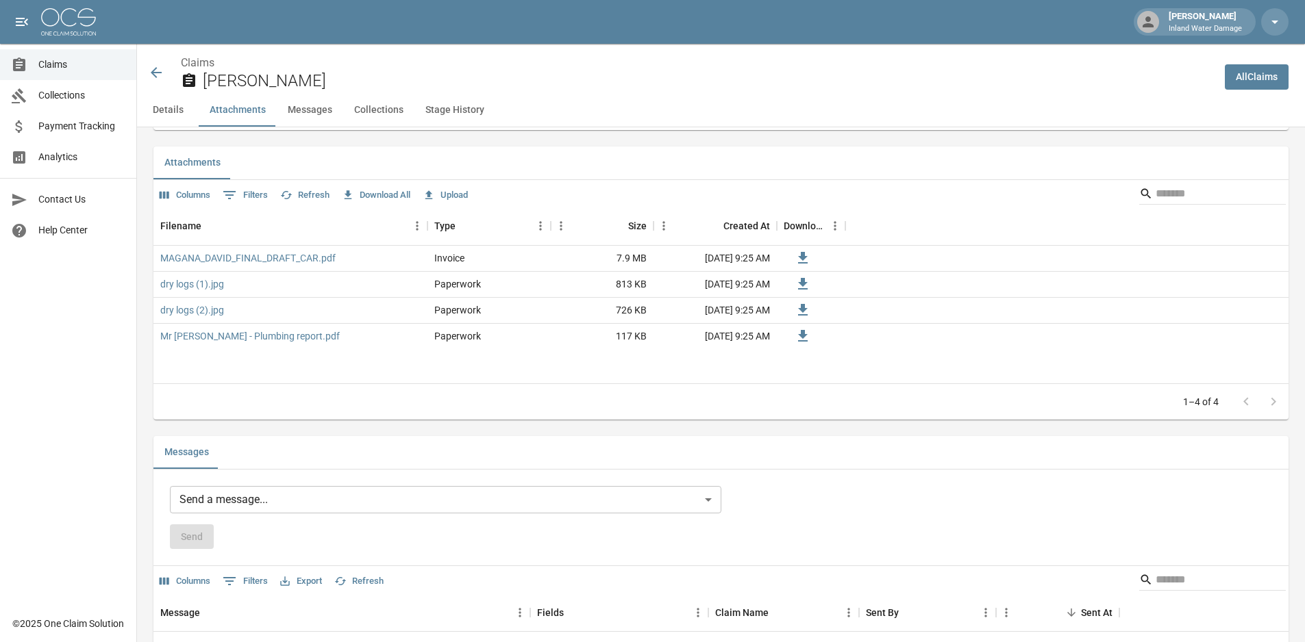
scroll to position [822, 0]
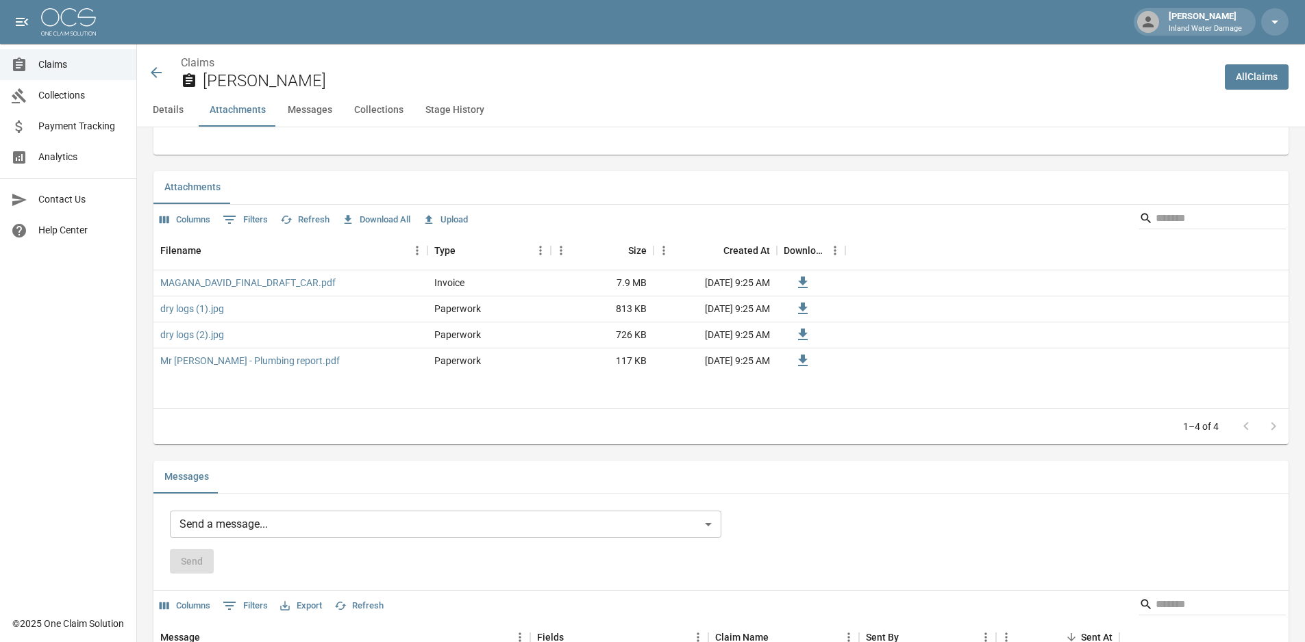
click at [394, 117] on button "Collections" at bounding box center [378, 110] width 71 height 33
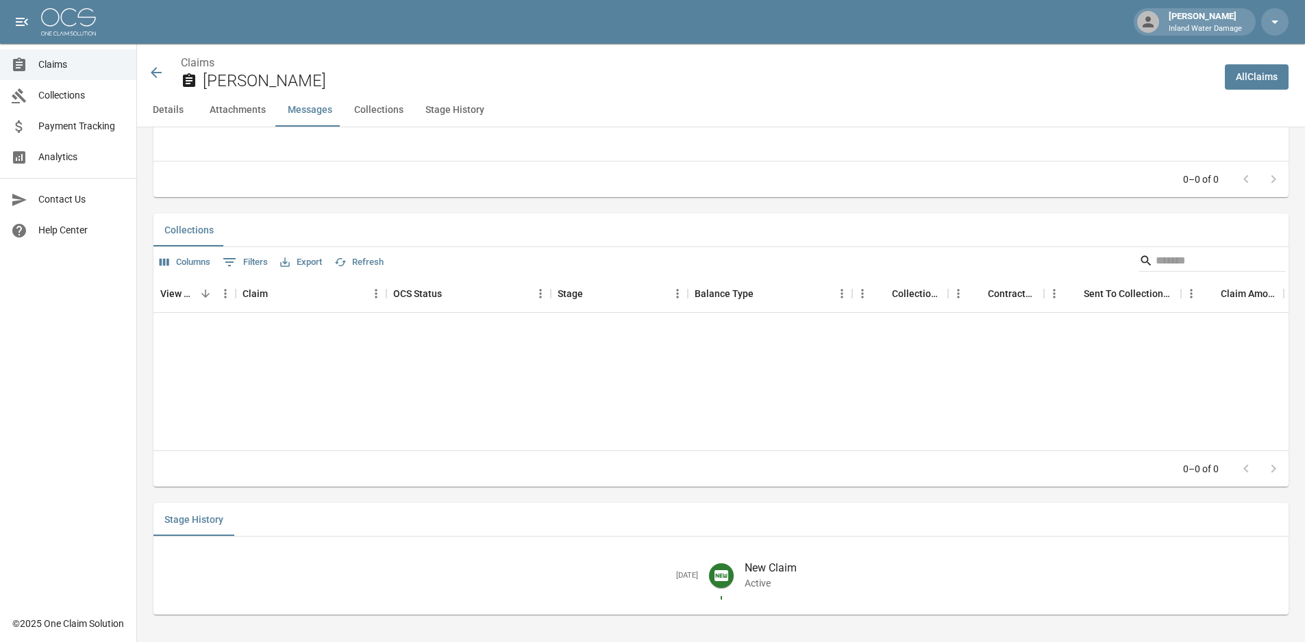
scroll to position [1461, 0]
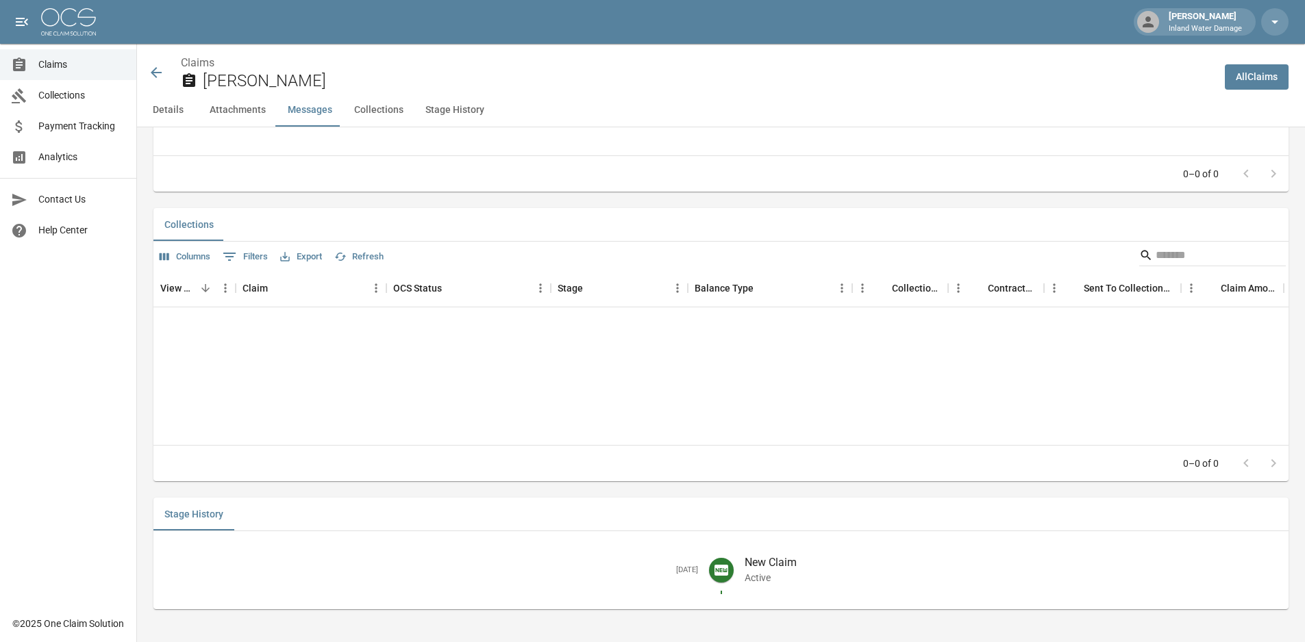
click at [466, 113] on button "Stage History" at bounding box center [454, 110] width 81 height 33
click at [172, 106] on button "Details" at bounding box center [168, 110] width 62 height 33
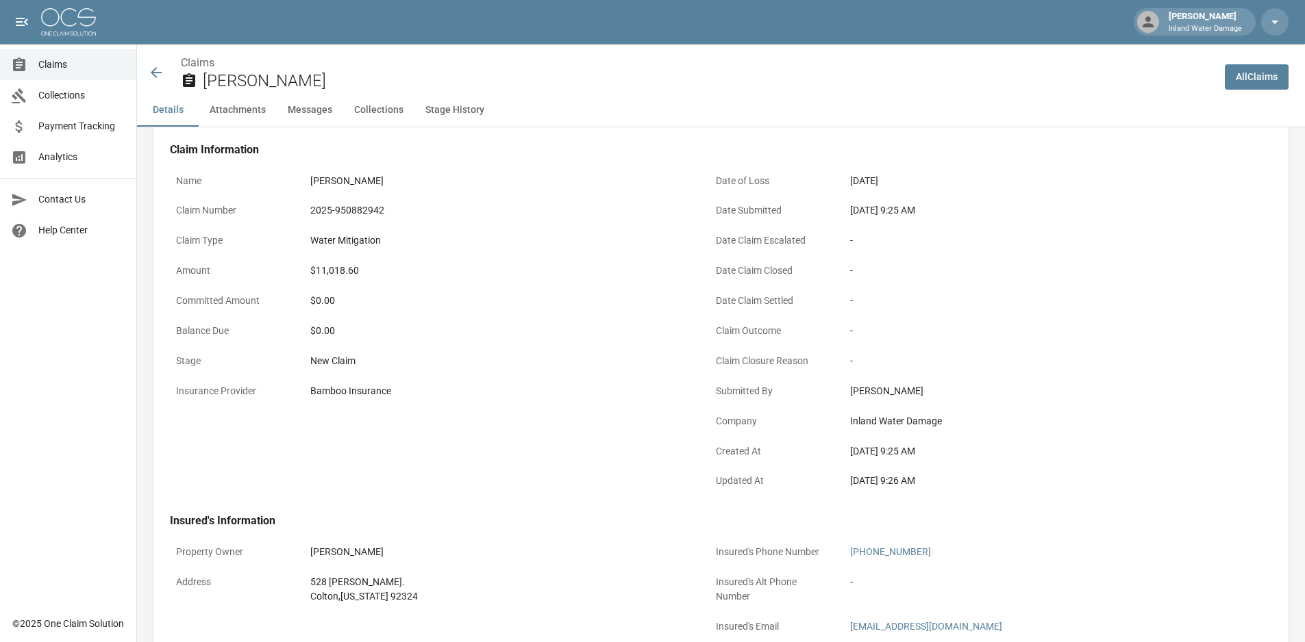
scroll to position [0, 0]
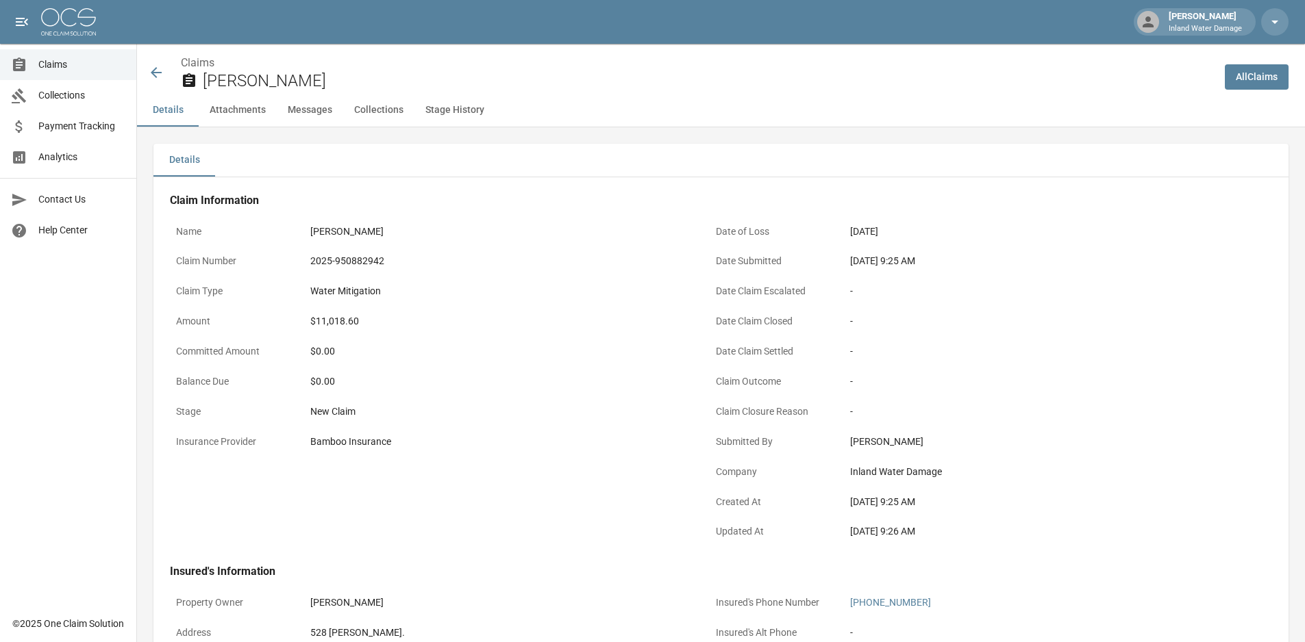
click at [163, 71] on icon at bounding box center [156, 72] width 16 height 16
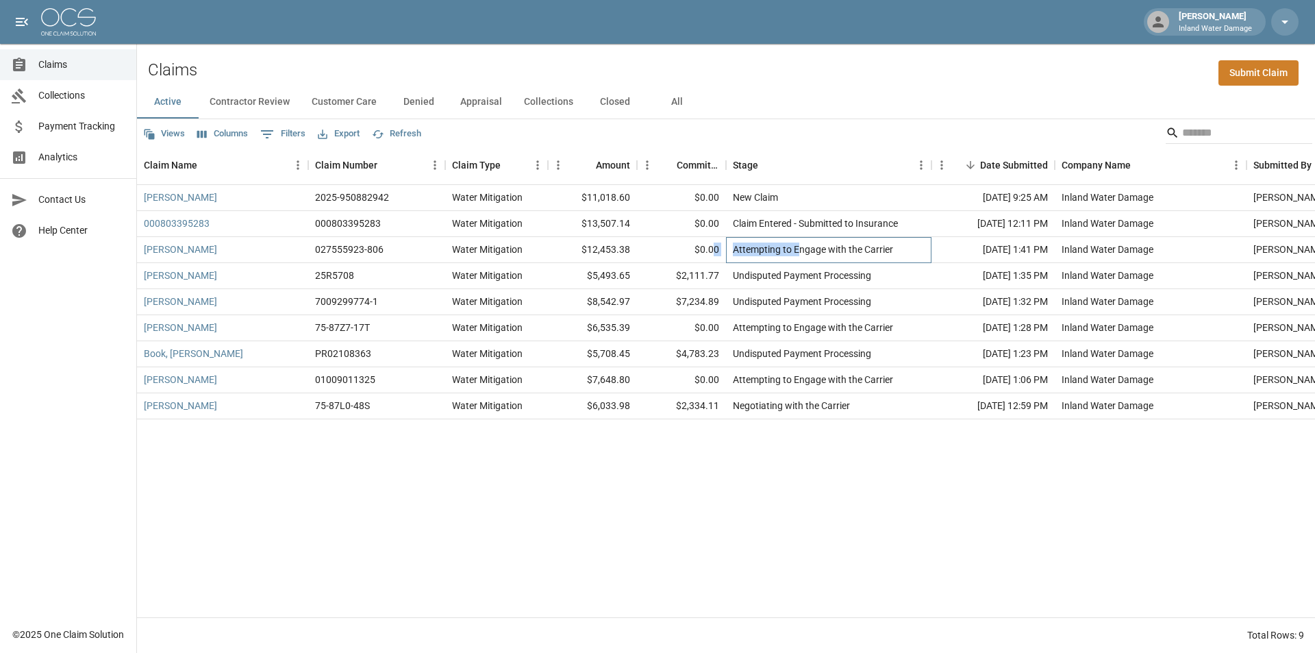
drag, startPoint x: 801, startPoint y: 248, endPoint x: 714, endPoint y: 253, distance: 87.8
click at [714, 253] on div "[PERSON_NAME] 027555923-806 Water Mitigation $12,453.38 $0.00 Attempting to Eng…" at bounding box center [777, 250] width 1281 height 26
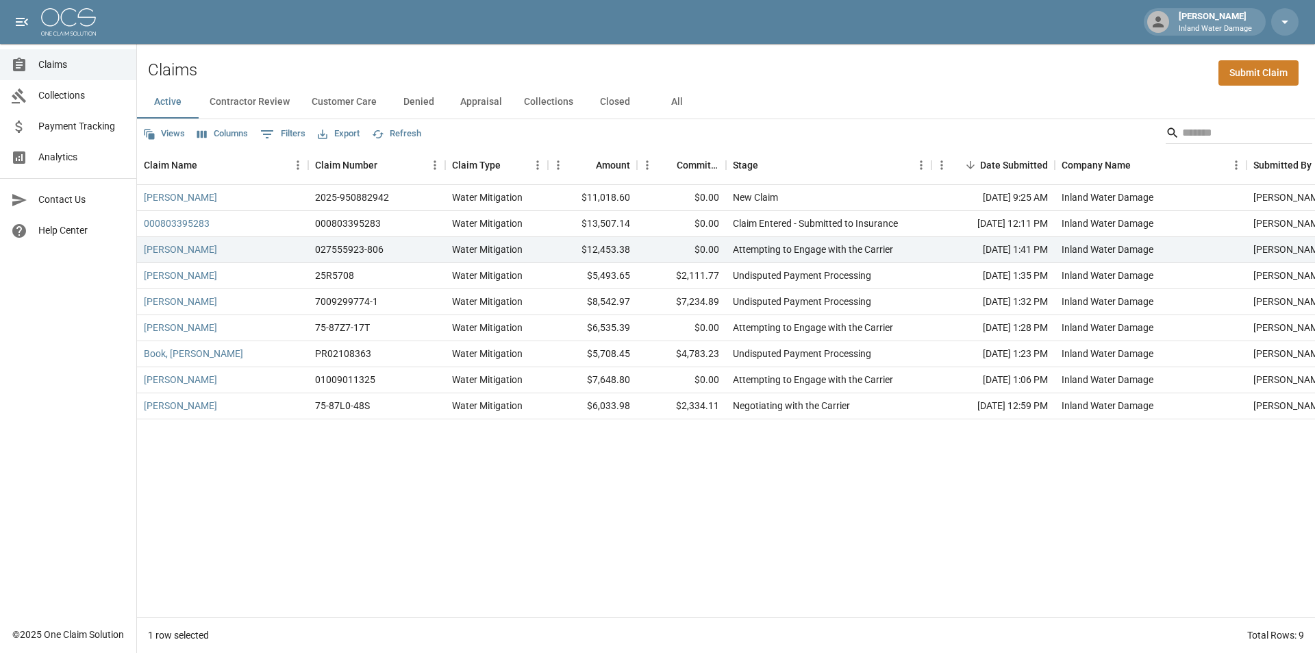
click at [834, 125] on div "Views Columns 0 Filters Export Refresh" at bounding box center [726, 132] width 1178 height 27
drag, startPoint x: 813, startPoint y: 230, endPoint x: 803, endPoint y: 238, distance: 12.6
click at [810, 231] on div "Claim Entered - Submitted to Insurance" at bounding box center [828, 224] width 205 height 26
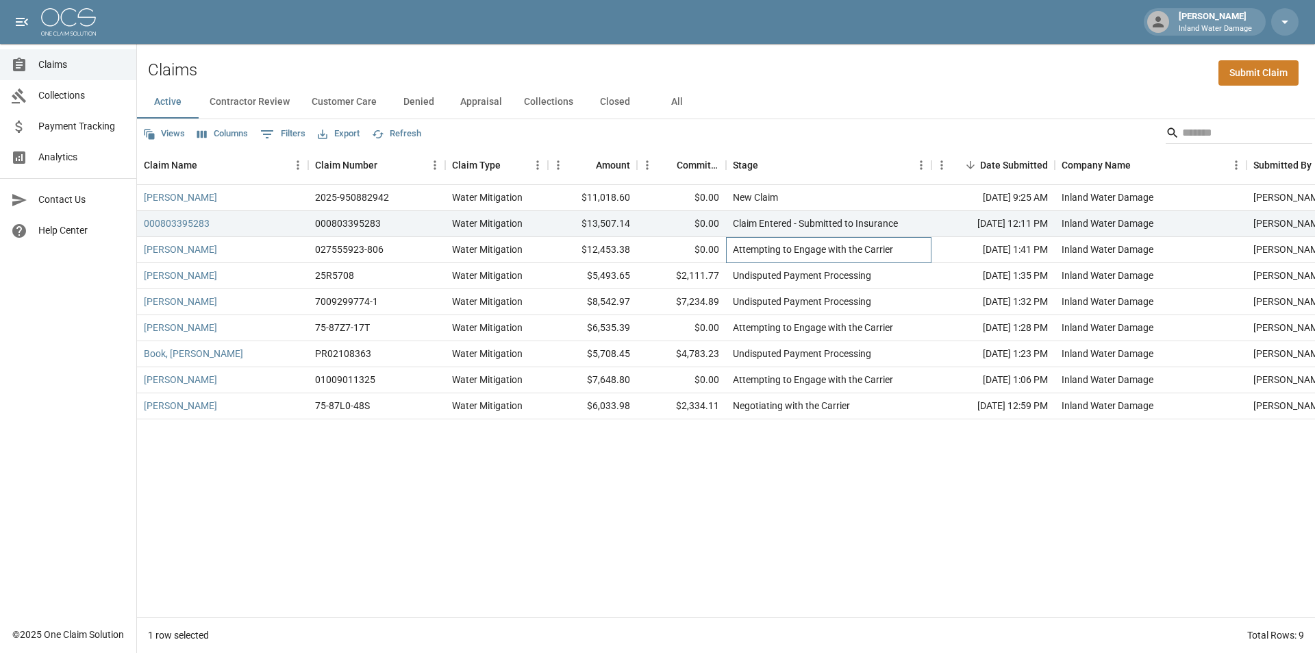
click at [794, 245] on div "Attempting to Engage with the Carrier" at bounding box center [813, 249] width 160 height 14
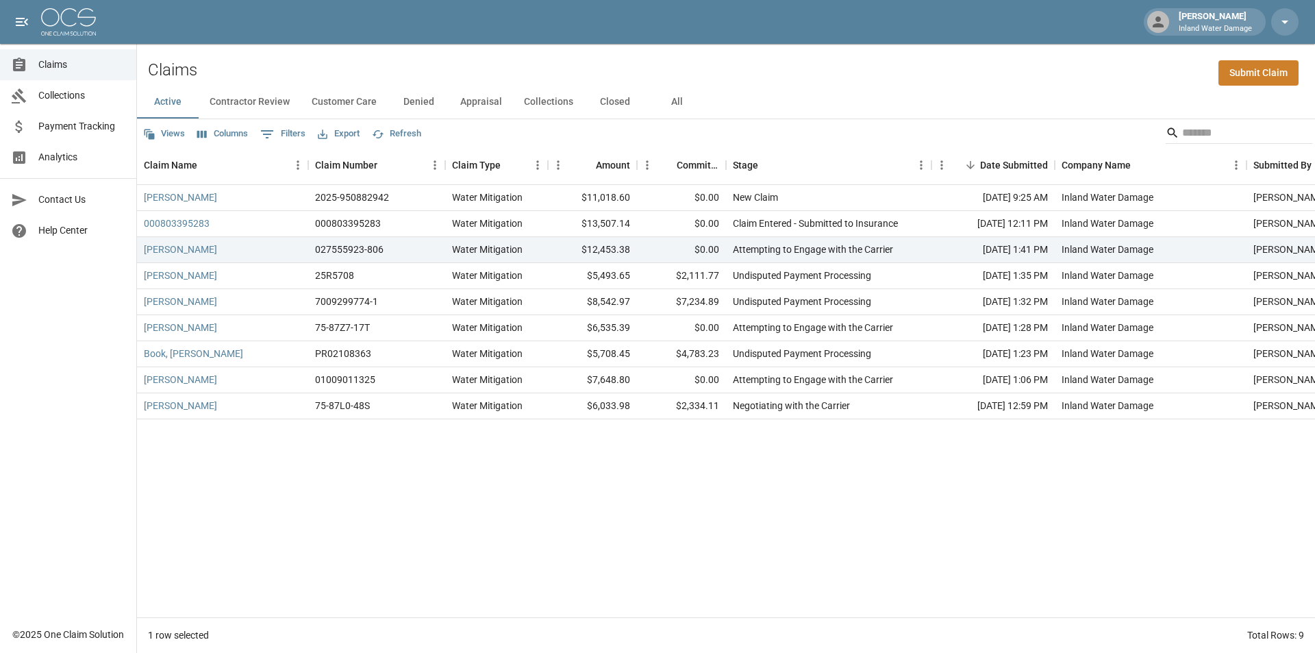
click at [820, 124] on div "Views Columns 0 Filters Export Refresh" at bounding box center [726, 132] width 1178 height 27
drag, startPoint x: 1039, startPoint y: 247, endPoint x: 918, endPoint y: 249, distance: 121.2
click at [918, 249] on div "[PERSON_NAME] 027555923-806 Water Mitigation $12,453.38 $0.00 Attempting to Eng…" at bounding box center [777, 250] width 1281 height 26
click at [844, 252] on div "Attempting to Engage with the Carrier" at bounding box center [813, 249] width 160 height 14
click at [871, 132] on div "Views Columns 0 Filters Export Refresh" at bounding box center [726, 132] width 1178 height 27
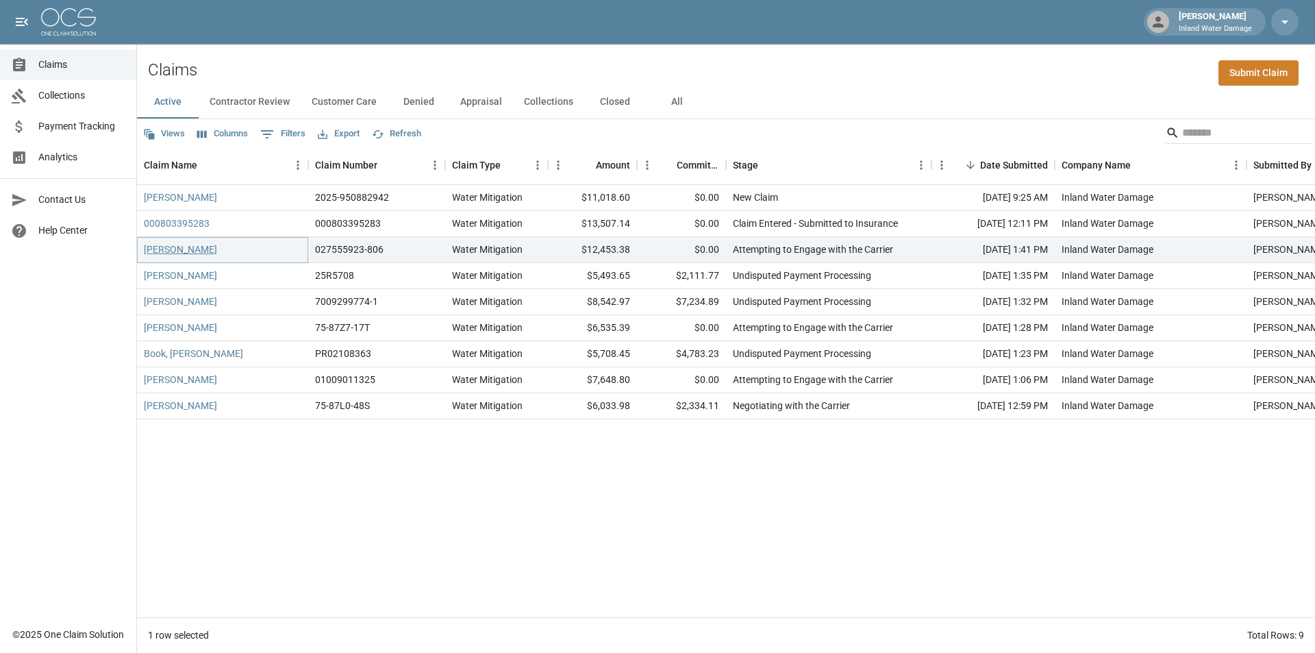
click at [194, 249] on link "[PERSON_NAME]" at bounding box center [180, 249] width 73 height 14
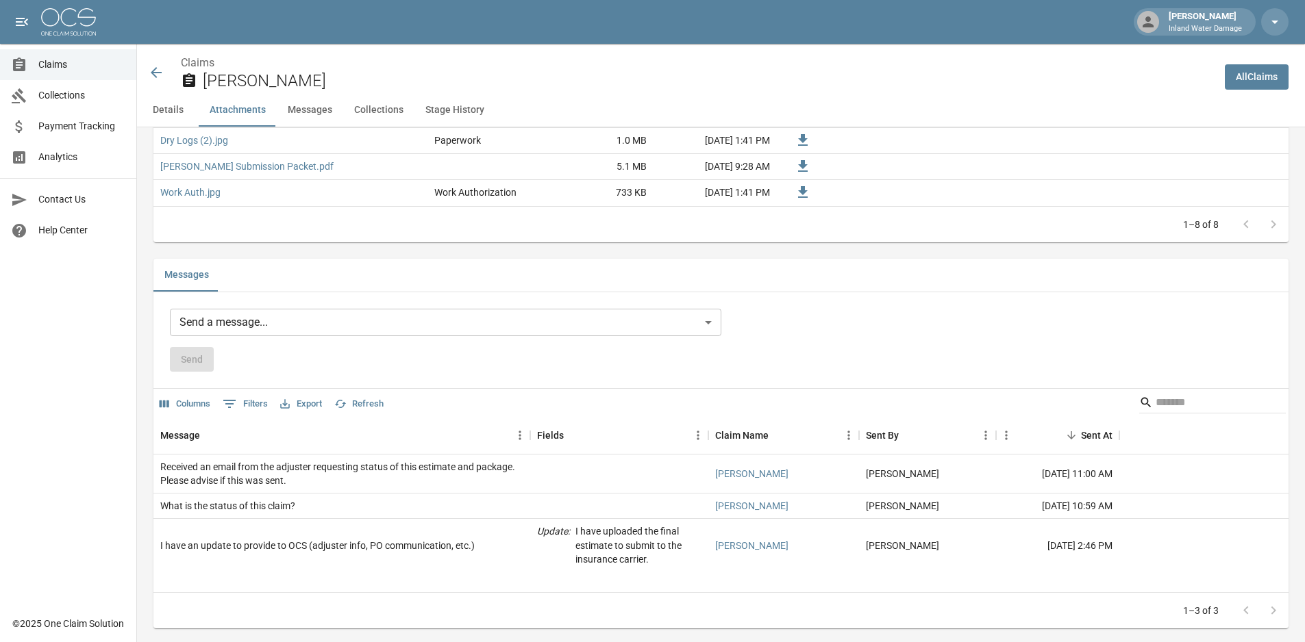
scroll to position [1096, 0]
click at [623, 535] on p "I have uploaded the final estimate to submit to the insurance carrier." at bounding box center [638, 543] width 126 height 41
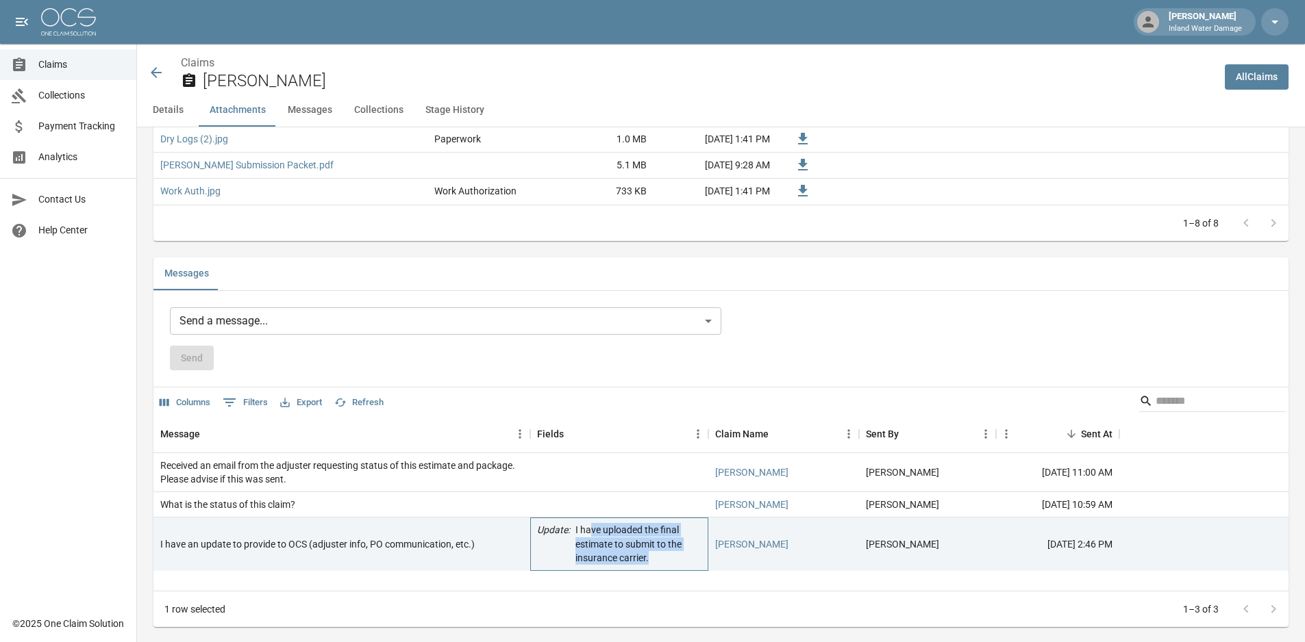
drag, startPoint x: 663, startPoint y: 563, endPoint x: 590, endPoint y: 534, distance: 78.1
click at [590, 534] on p "I have uploaded the final estimate to submit to the insurance carrier." at bounding box center [638, 543] width 126 height 41
click at [506, 358] on div "Send" at bounding box center [445, 358] width 551 height 25
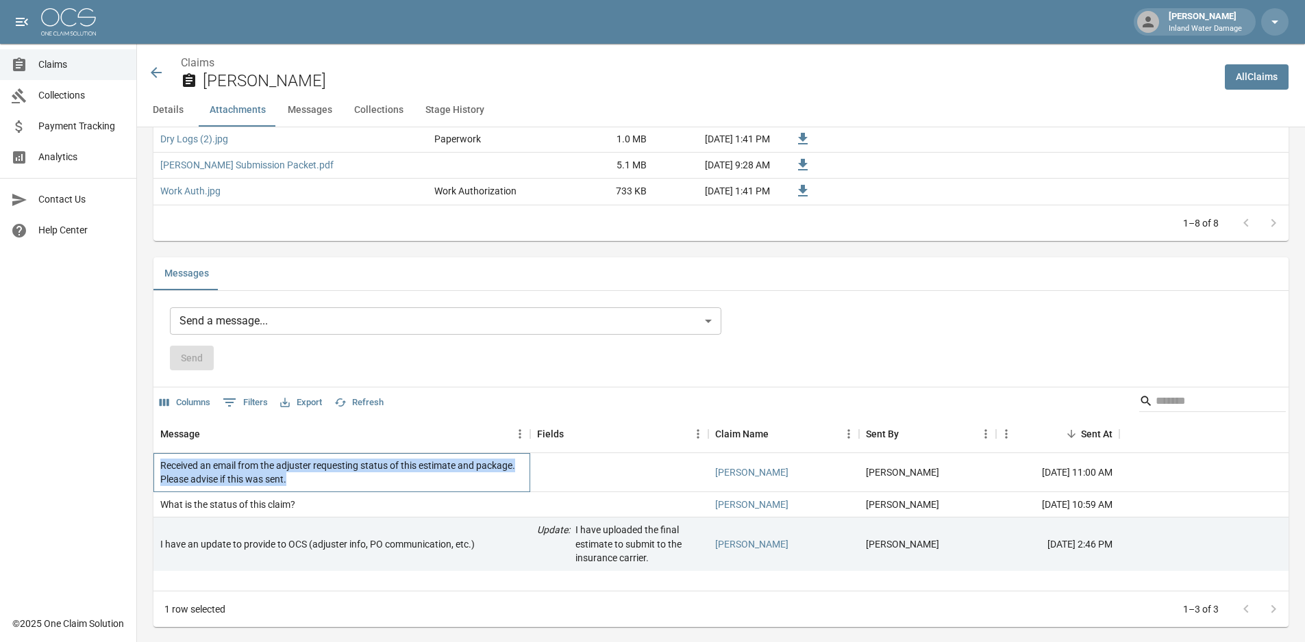
drag, startPoint x: 286, startPoint y: 482, endPoint x: 153, endPoint y: 460, distance: 134.0
click at [151, 462] on div "Details Claim Information Name [PERSON_NAME] Claim Number 027555923-806 Claim T…" at bounding box center [712, 95] width 1151 height 2127
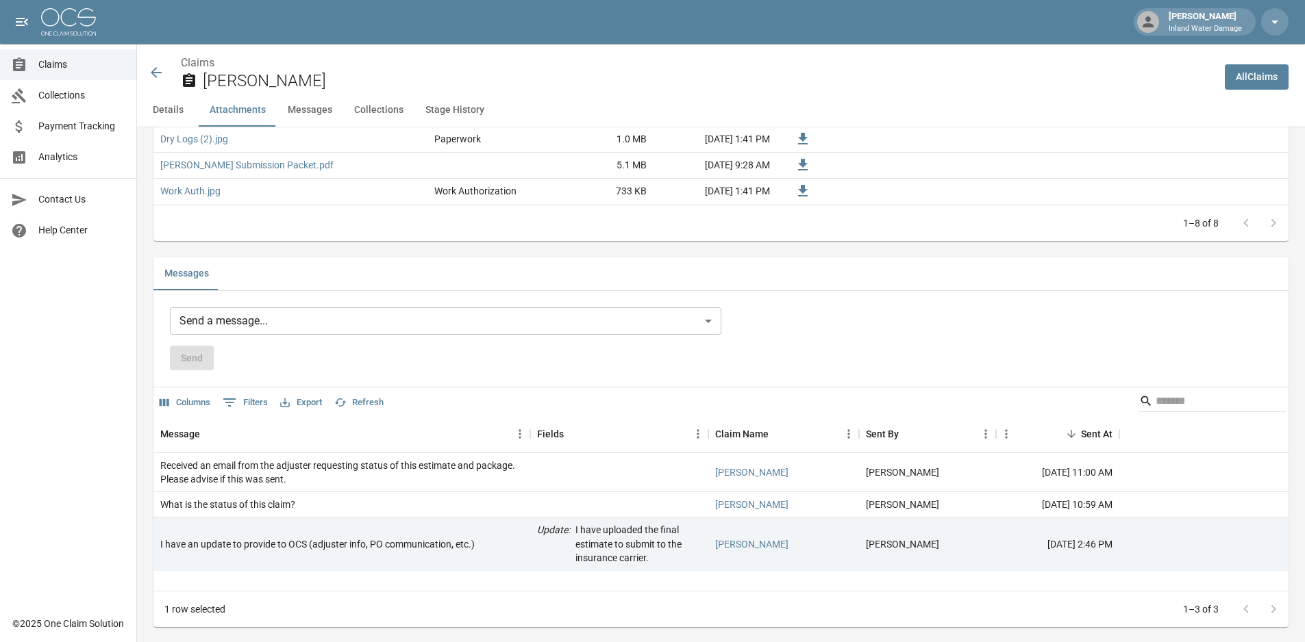
click at [274, 364] on div "Send" at bounding box center [445, 358] width 551 height 25
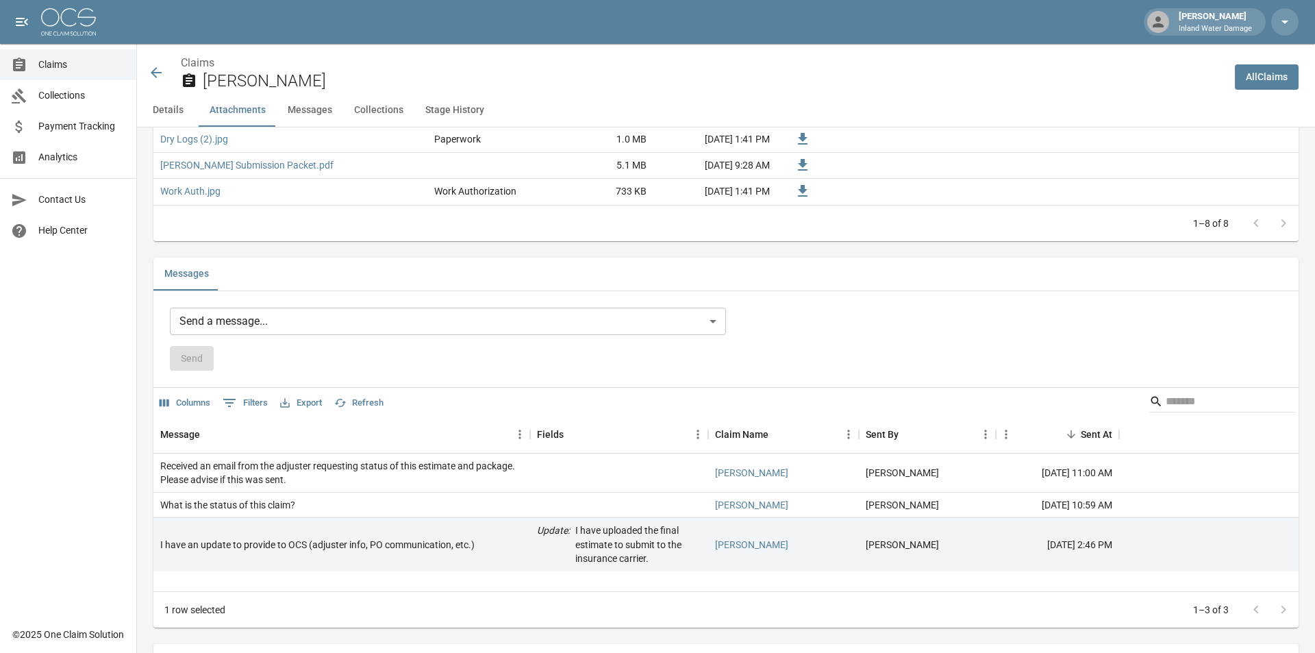
click at [712, 317] on body "[PERSON_NAME] Inland Water Damage Claims Collections Payment Tracking Analytics…" at bounding box center [657, 39] width 1315 height 2270
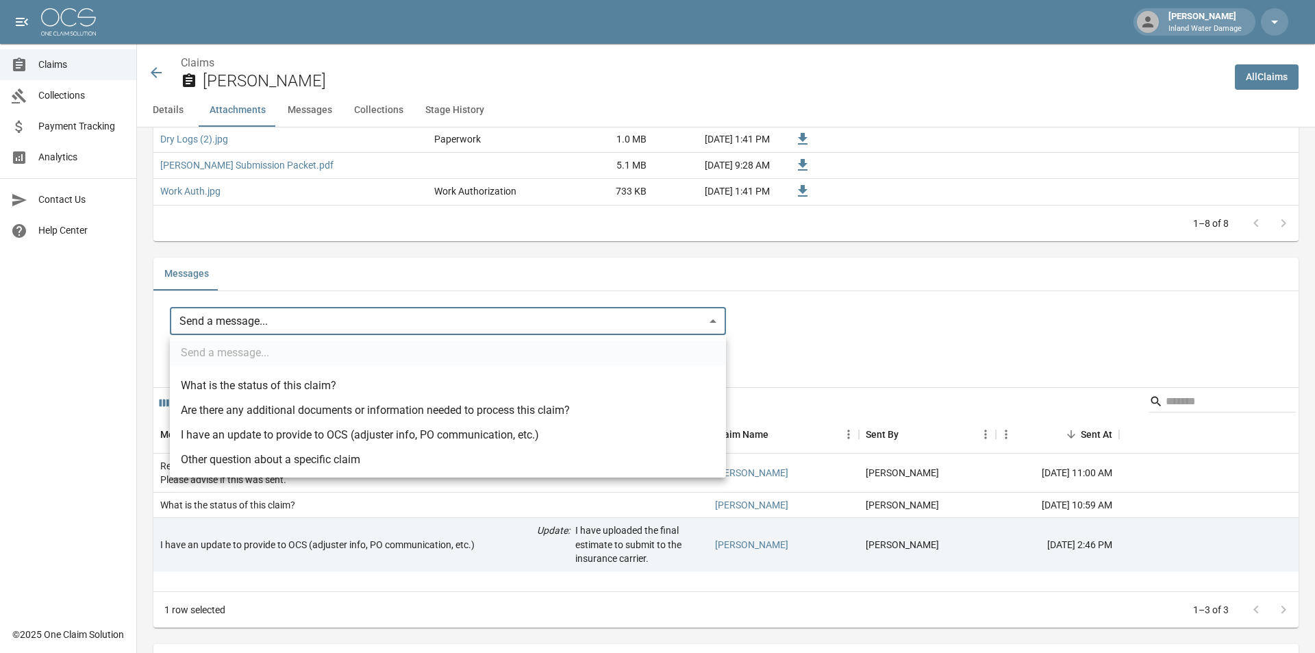
click at [803, 329] on div at bounding box center [657, 326] width 1315 height 653
click at [232, 315] on body "[PERSON_NAME] Inland Water Damage Claims Collections Payment Tracking Analytics…" at bounding box center [657, 39] width 1315 height 2270
click at [812, 324] on div at bounding box center [657, 326] width 1315 height 653
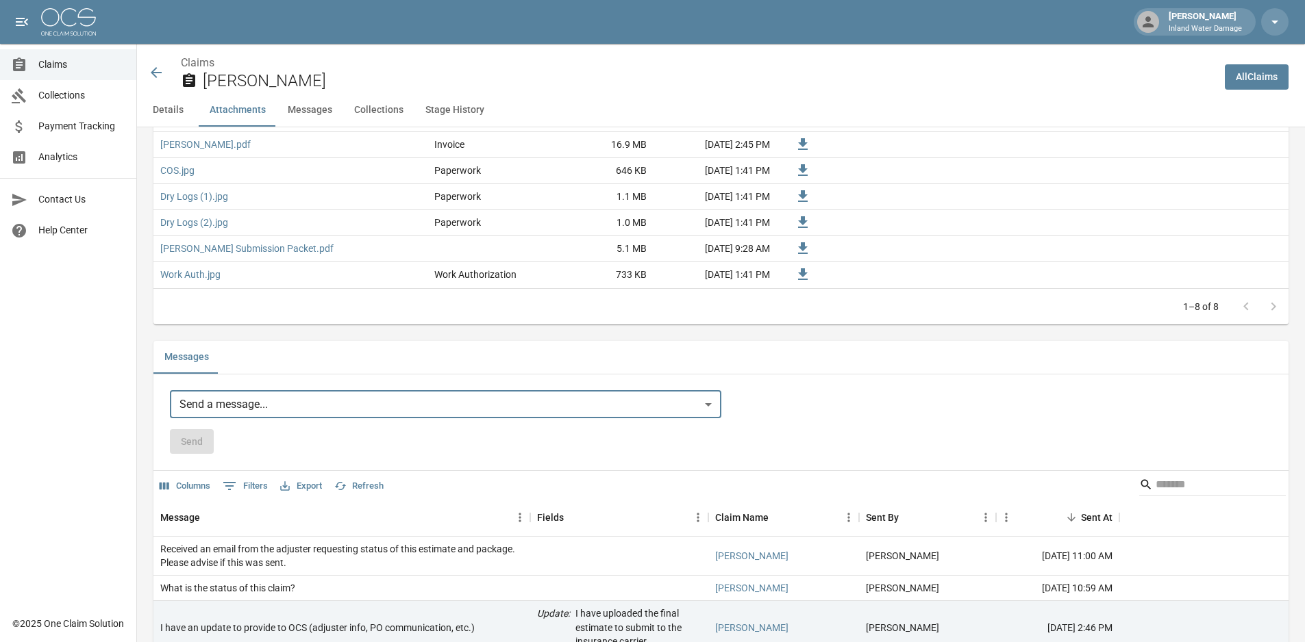
scroll to position [753, 0]
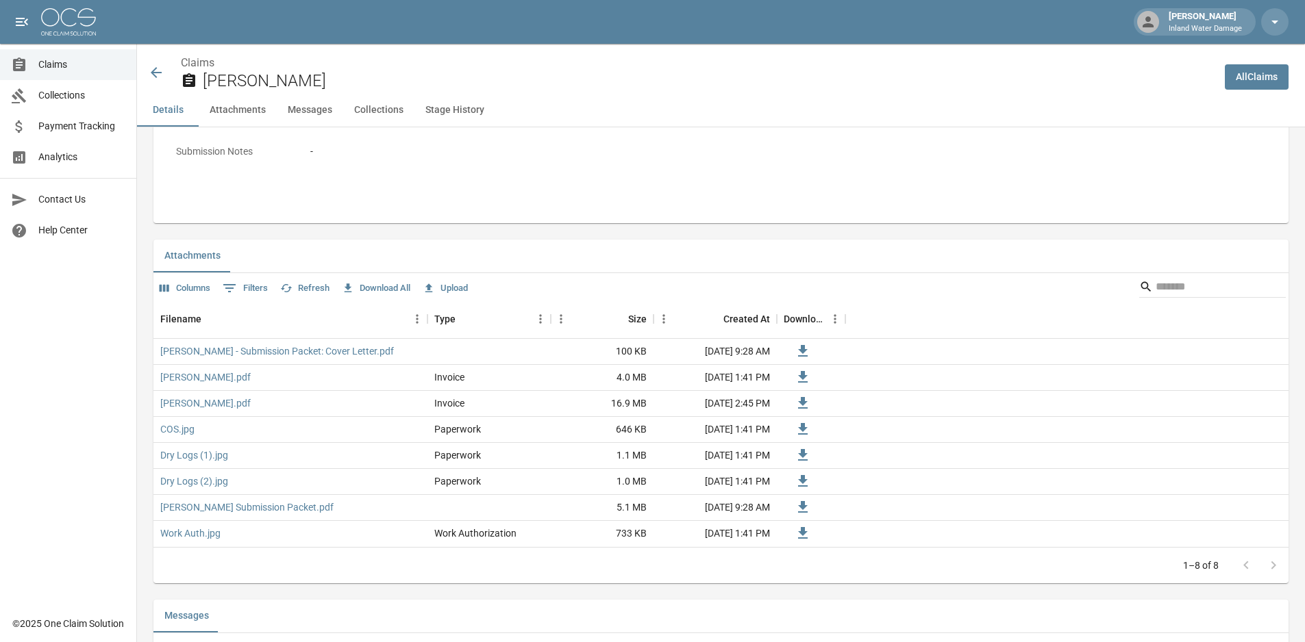
click at [301, 104] on button "Messages" at bounding box center [310, 110] width 66 height 33
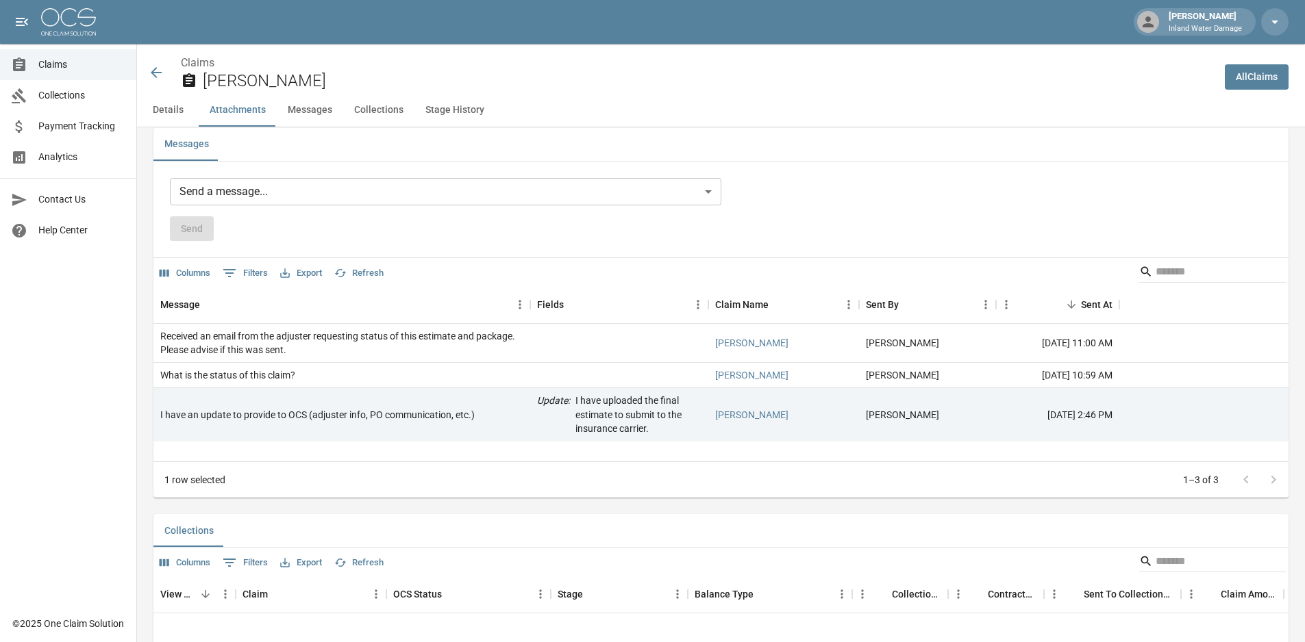
scroll to position [1148, 0]
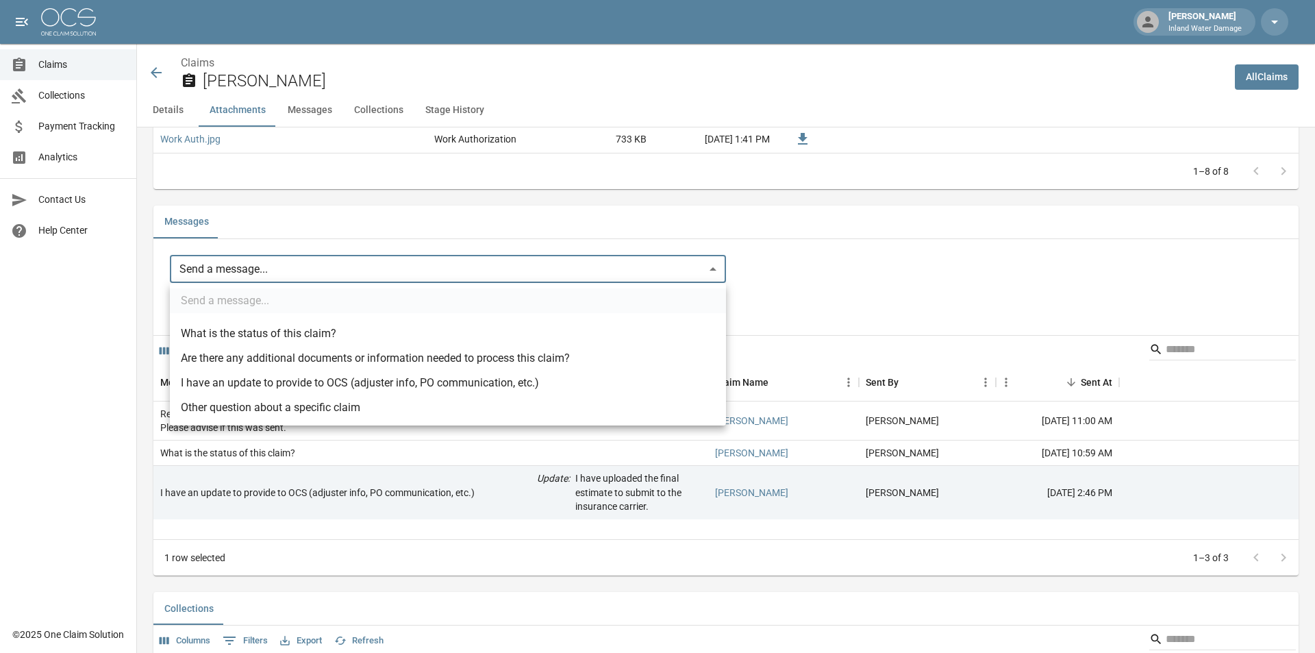
click at [240, 299] on ul "Send a message... What is the status of this claim? Are there any additional do…" at bounding box center [448, 354] width 556 height 142
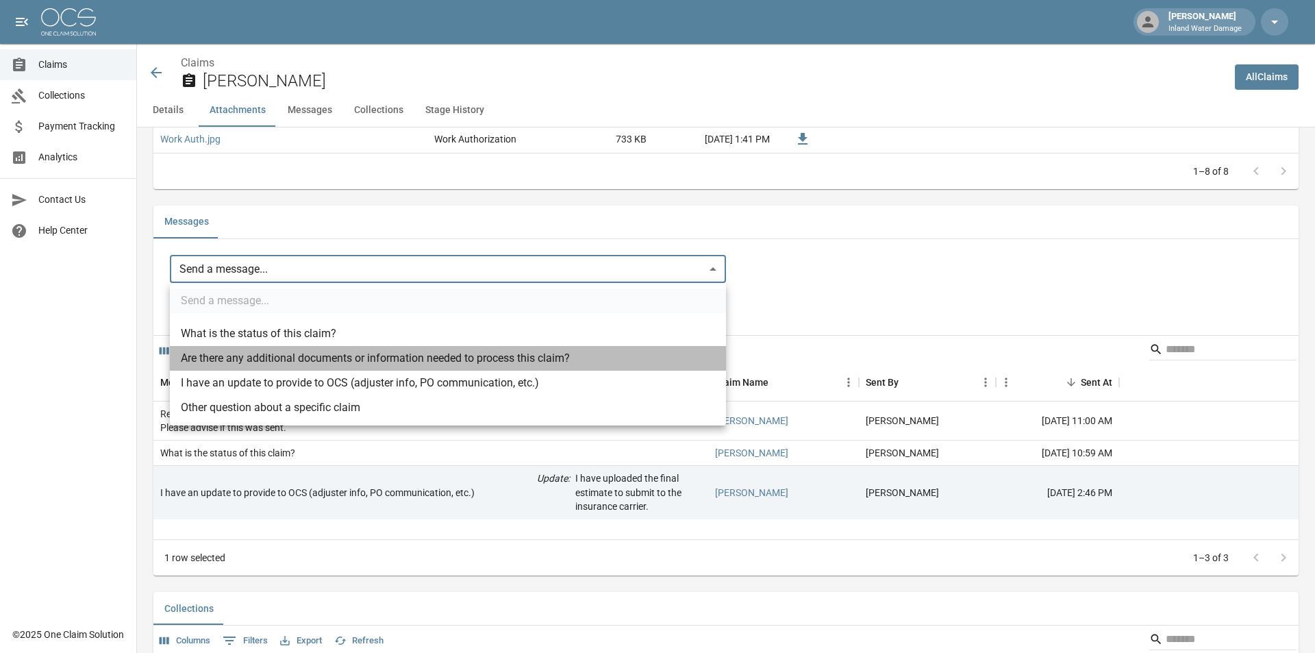
click at [272, 360] on li "Are there any additional documents or information needed to process this claim?" at bounding box center [448, 358] width 556 height 25
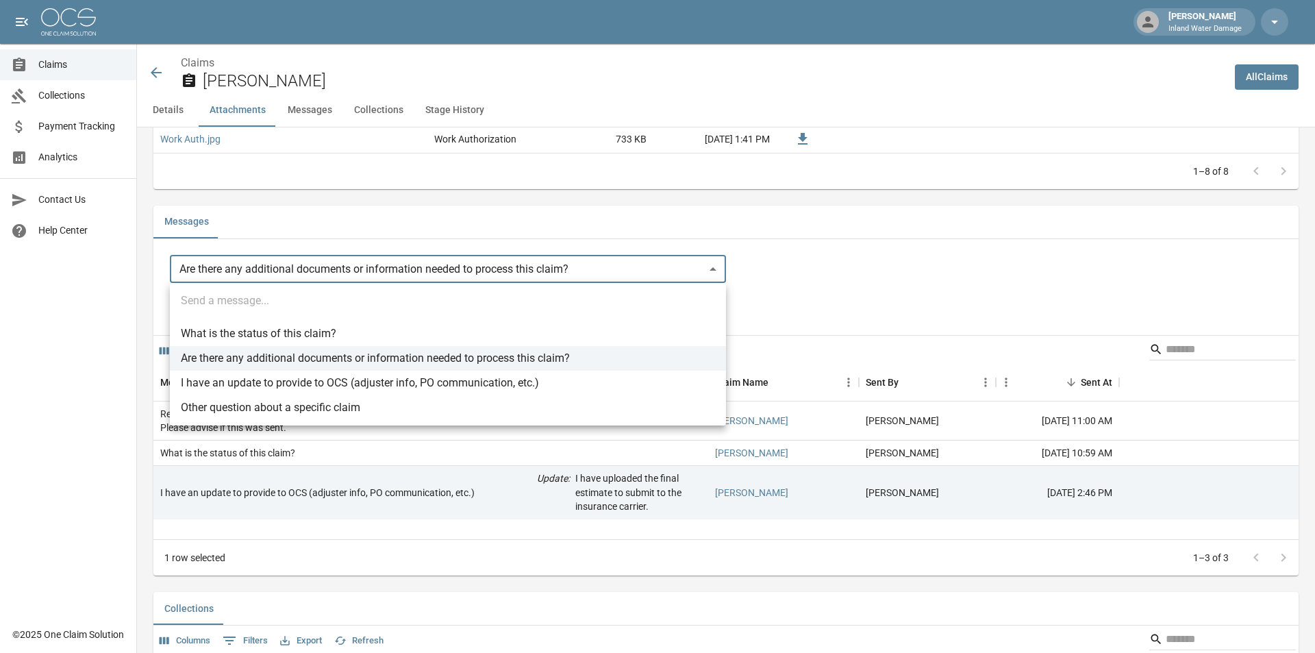
click at [227, 402] on li "Other question about a specific claim" at bounding box center [448, 407] width 556 height 25
type input "**********"
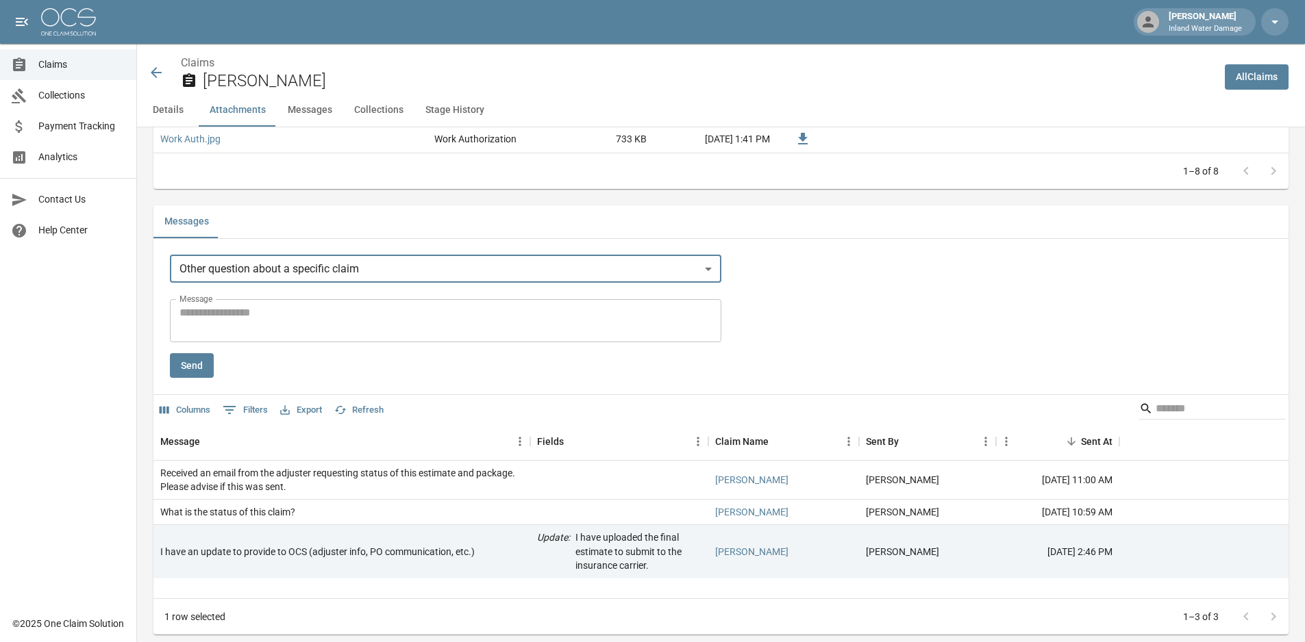
click at [291, 321] on textarea "Message" at bounding box center [445, 321] width 532 height 32
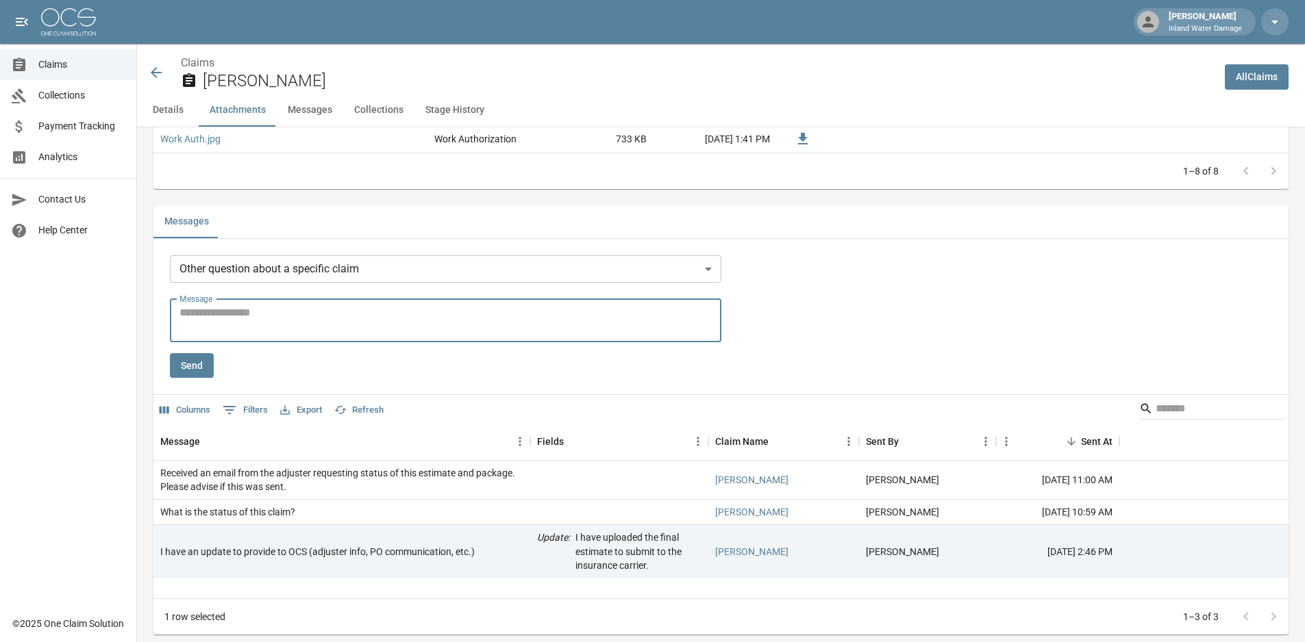
paste textarea "**********"
click at [179, 316] on textarea "**********" at bounding box center [447, 321] width 537 height 32
click at [422, 312] on textarea "**********" at bounding box center [447, 321] width 537 height 32
click at [629, 324] on textarea "**********" at bounding box center [447, 321] width 537 height 32
type textarea "**********"
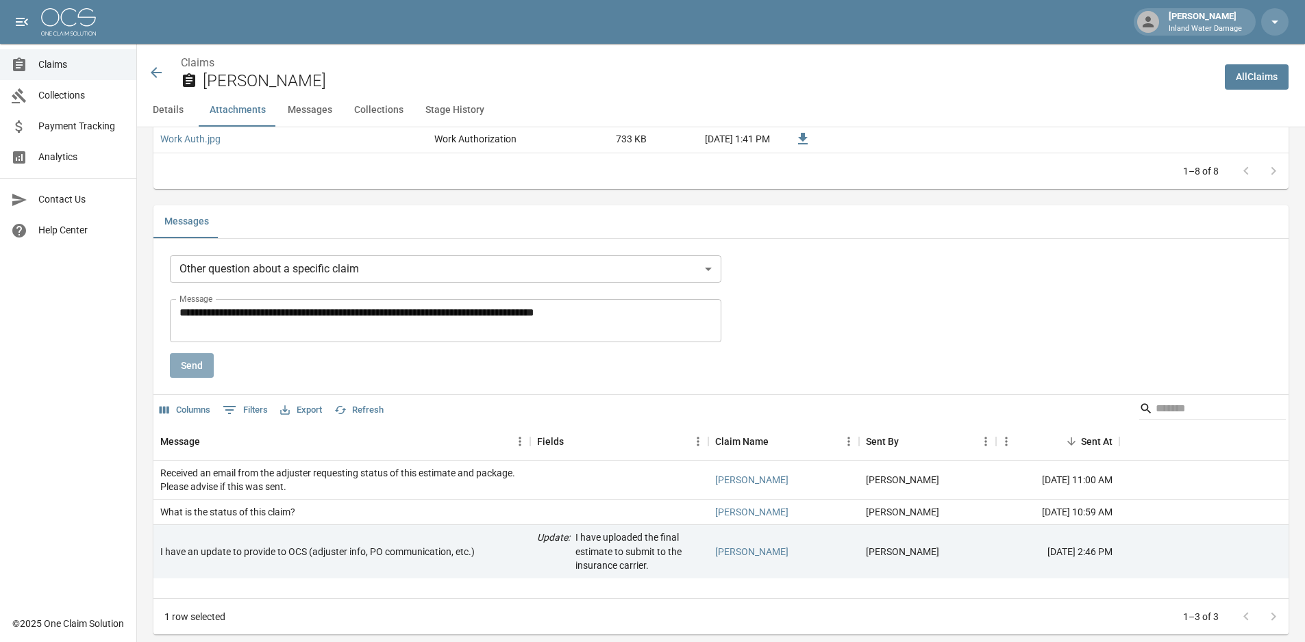
click at [190, 366] on button "Send" at bounding box center [192, 365] width 44 height 25
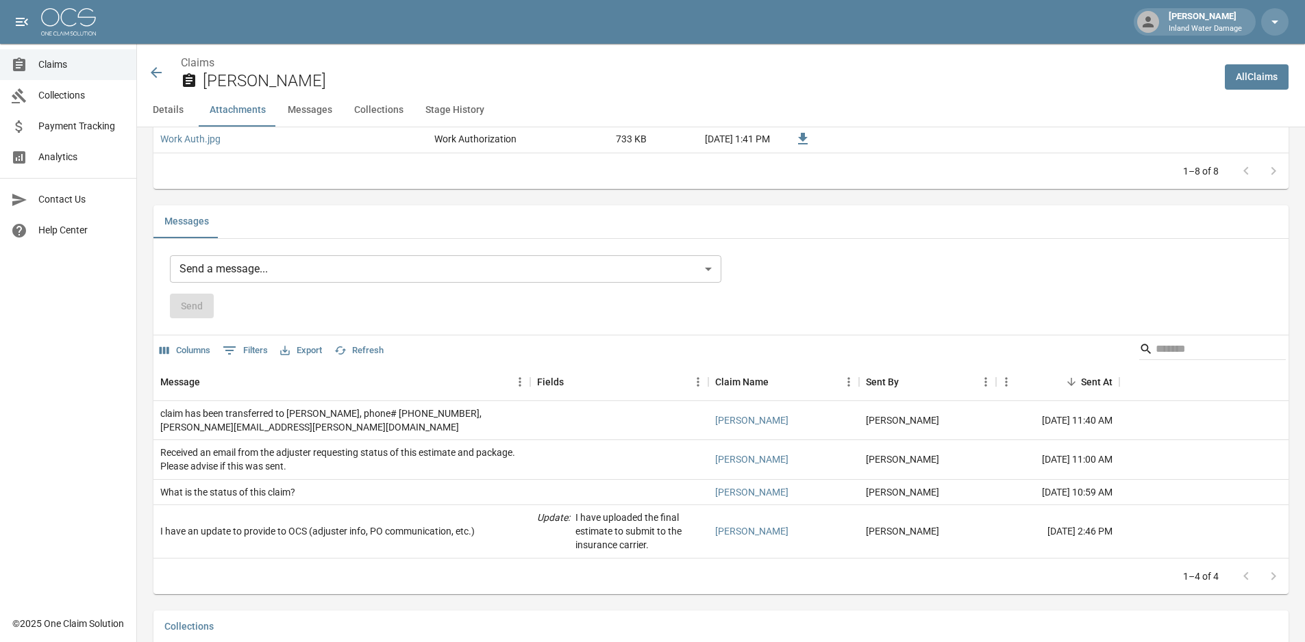
click at [155, 73] on icon at bounding box center [156, 72] width 11 height 11
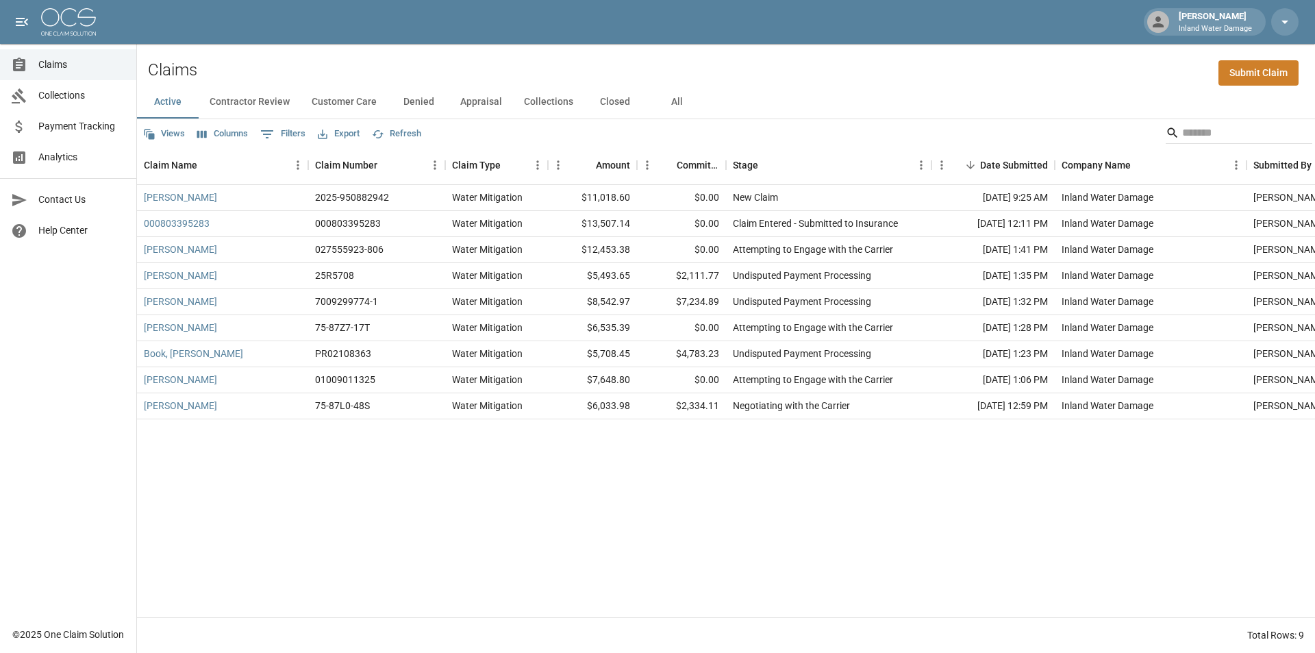
click at [60, 170] on link "Analytics" at bounding box center [68, 157] width 136 height 31
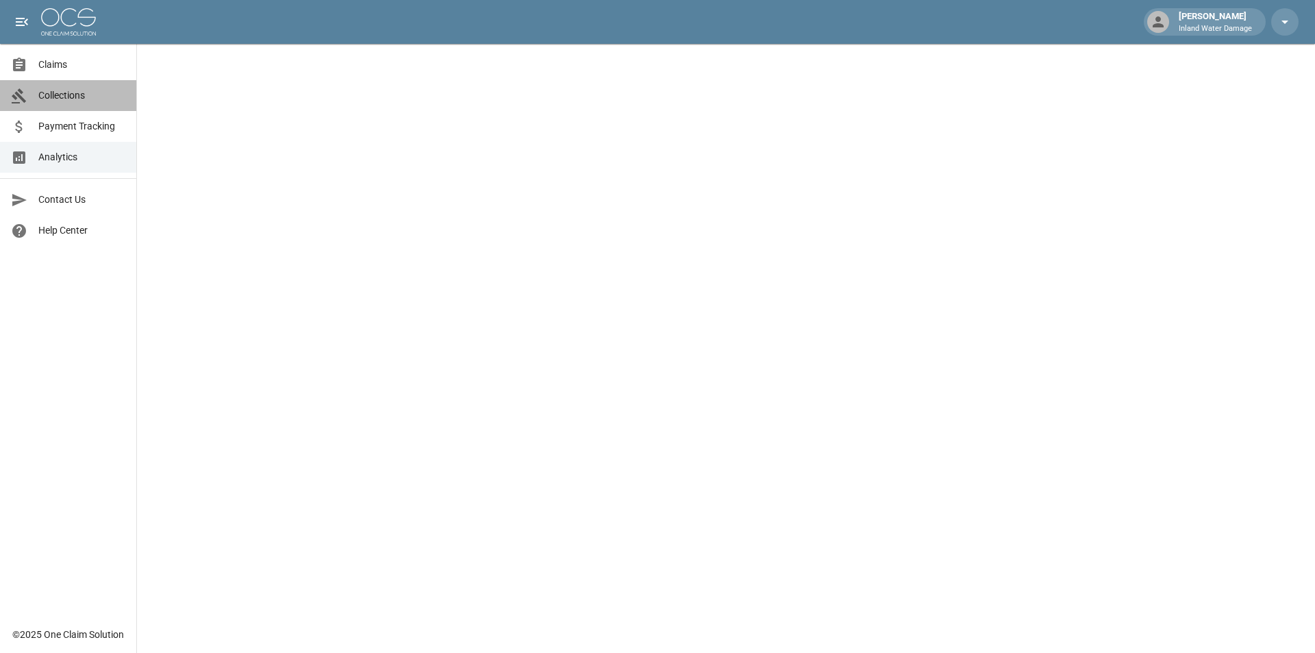
click at [77, 97] on span "Collections" at bounding box center [81, 95] width 87 height 14
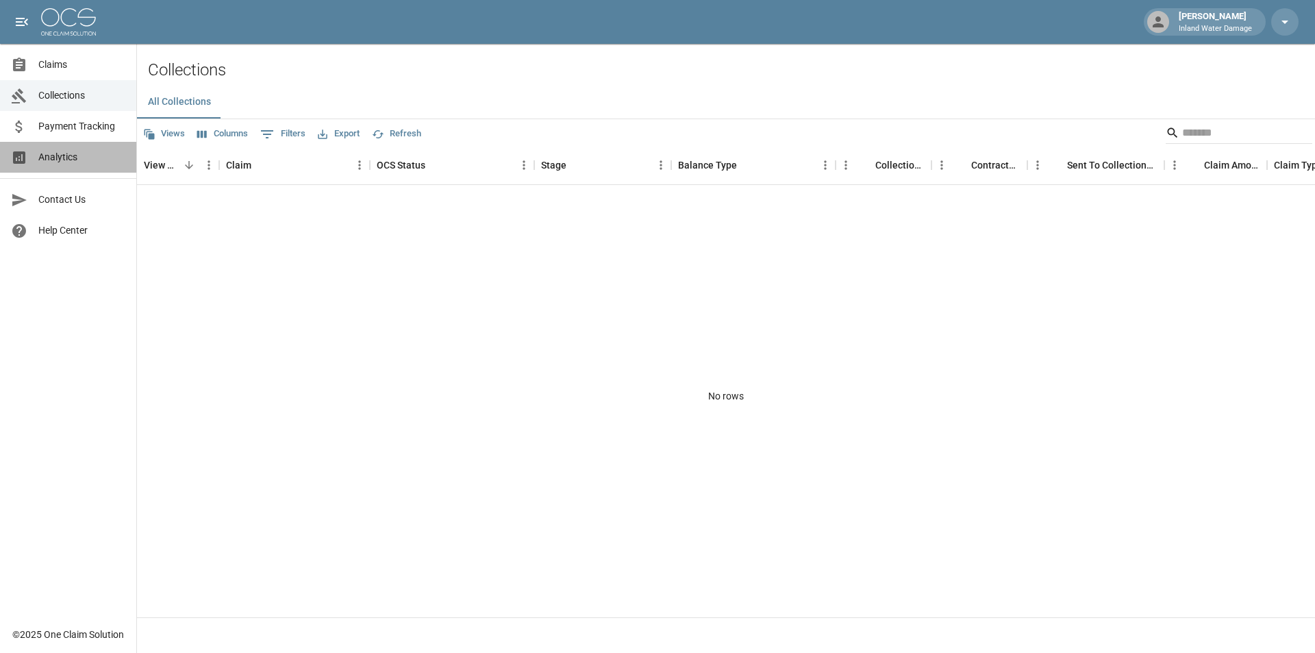
click at [67, 158] on span "Analytics" at bounding box center [81, 157] width 87 height 14
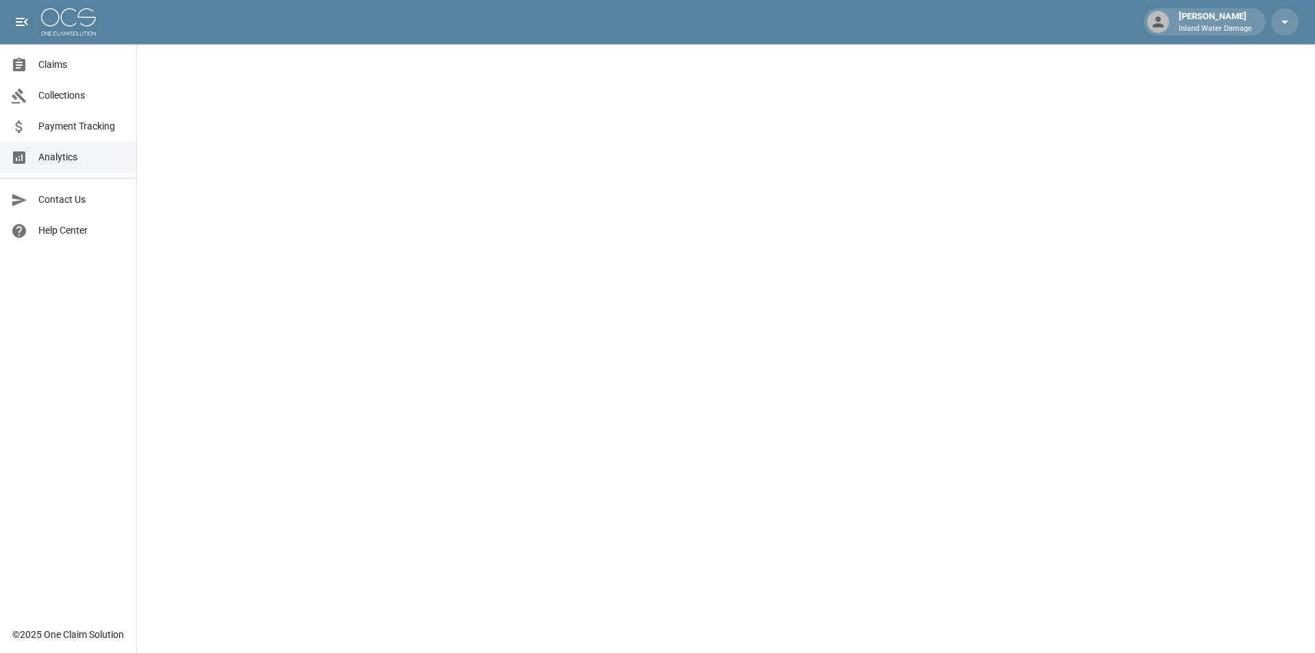
click at [71, 67] on span "Claims" at bounding box center [81, 65] width 87 height 14
